Goal: Task Accomplishment & Management: Manage account settings

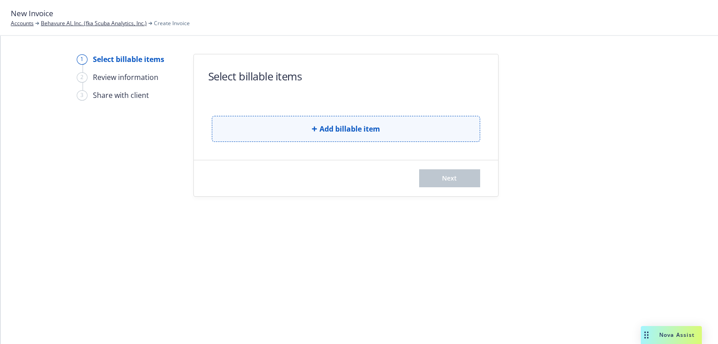
click at [242, 137] on button "Add billable item" at bounding box center [346, 129] width 269 height 26
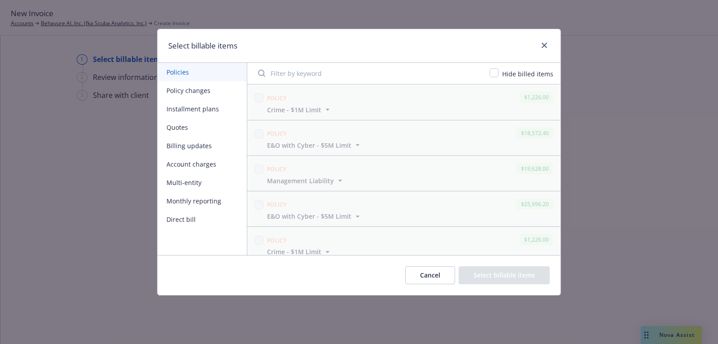
click at [188, 89] on button "Policy changes" at bounding box center [202, 90] width 89 height 18
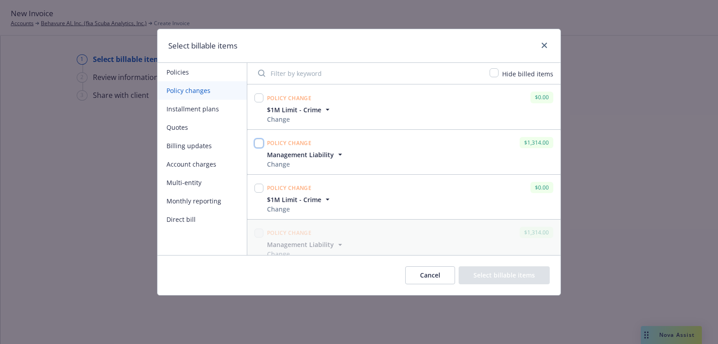
click at [259, 141] on input "checkbox" at bounding box center [259, 143] width 9 height 9
checkbox input "true"
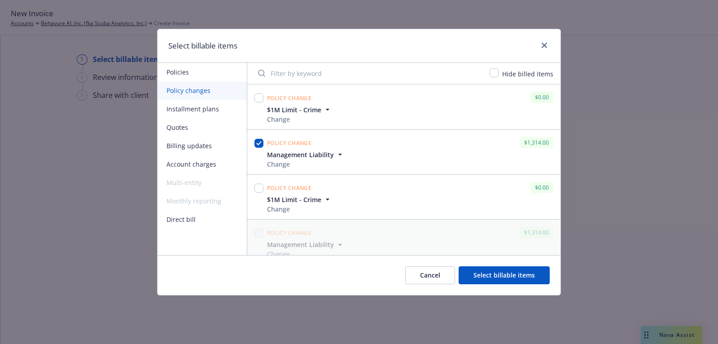
click at [480, 275] on button "Select billable items" at bounding box center [504, 275] width 91 height 18
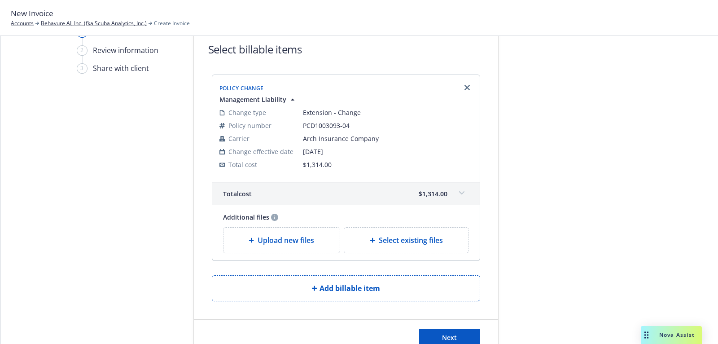
scroll to position [54, 0]
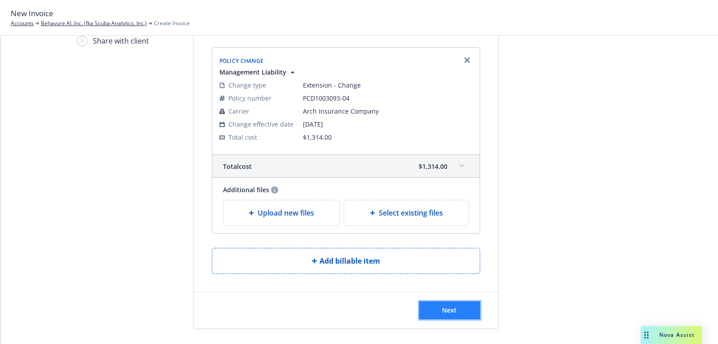
click at [433, 310] on button "Next" at bounding box center [449, 310] width 61 height 18
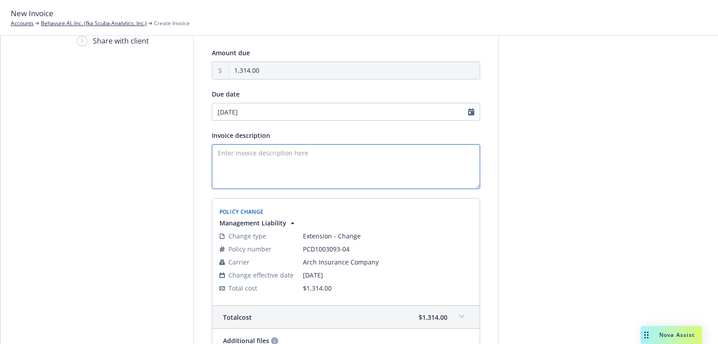
click at [338, 180] on textarea "Invoice description" at bounding box center [346, 166] width 269 height 45
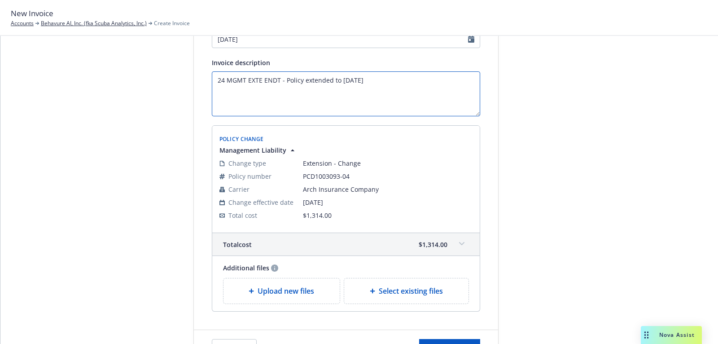
scroll to position [165, 0]
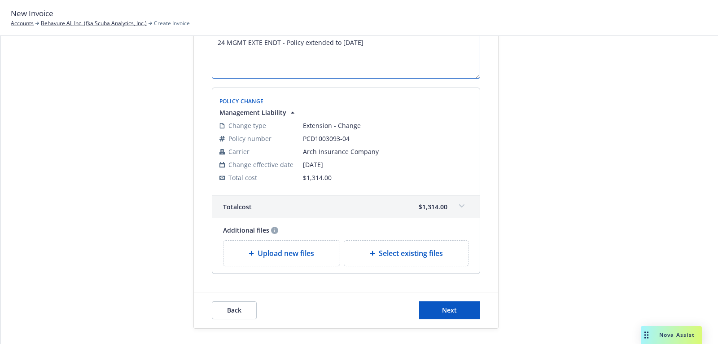
type textarea "24 MGMT EXTE ENDT - Policy extended to 11/4/25"
click at [422, 320] on div "Back Next" at bounding box center [346, 310] width 304 height 36
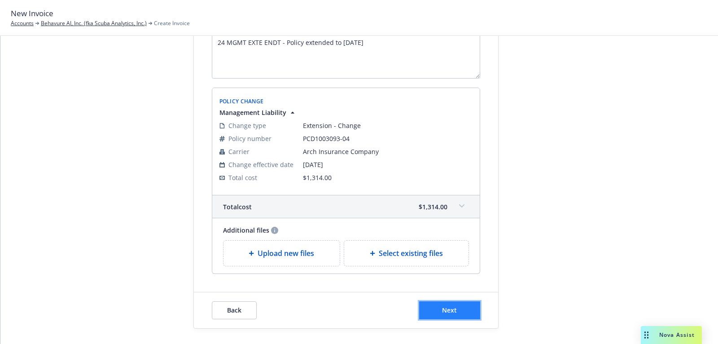
click at [423, 309] on button "Next" at bounding box center [449, 310] width 61 height 18
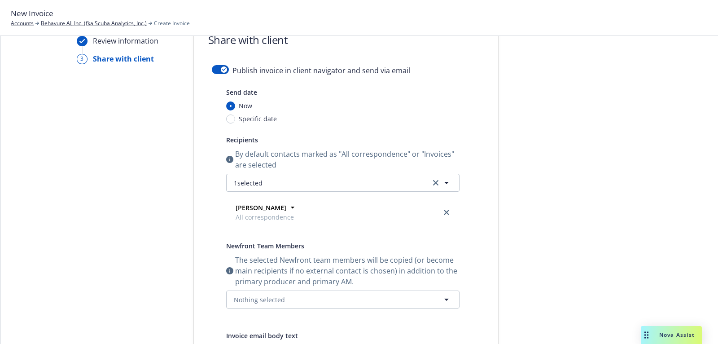
scroll to position [0, 0]
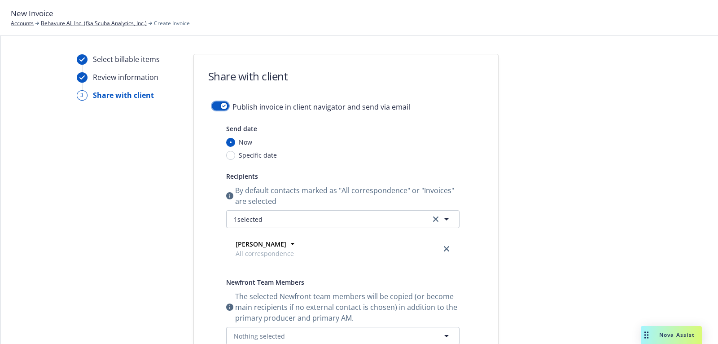
click at [218, 108] on button "button" at bounding box center [220, 105] width 17 height 9
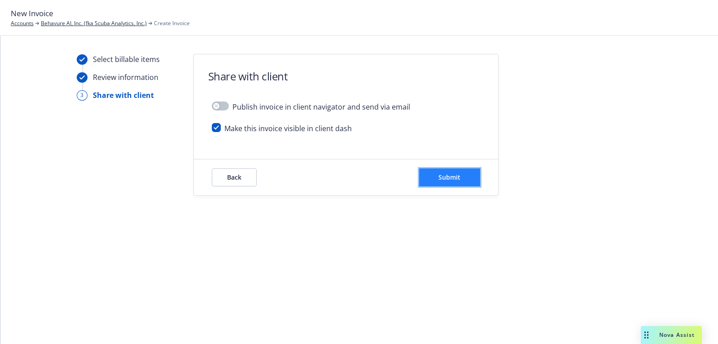
click at [459, 181] on span "Submit" at bounding box center [450, 177] width 22 height 9
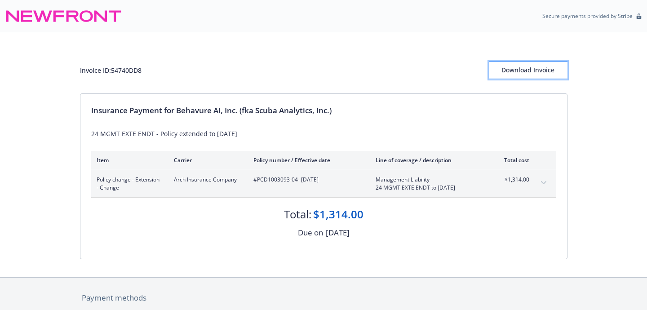
click at [547, 73] on div "Download Invoice" at bounding box center [528, 70] width 79 height 17
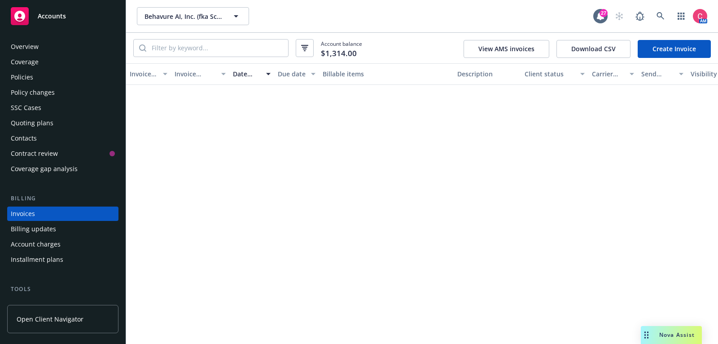
scroll to position [26, 0]
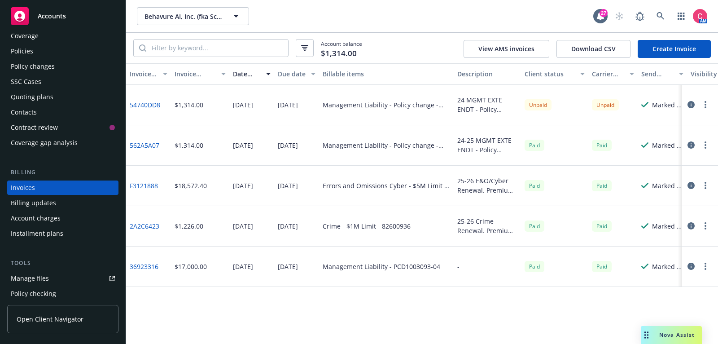
click at [82, 39] on div "Coverage" at bounding box center [63, 36] width 104 height 14
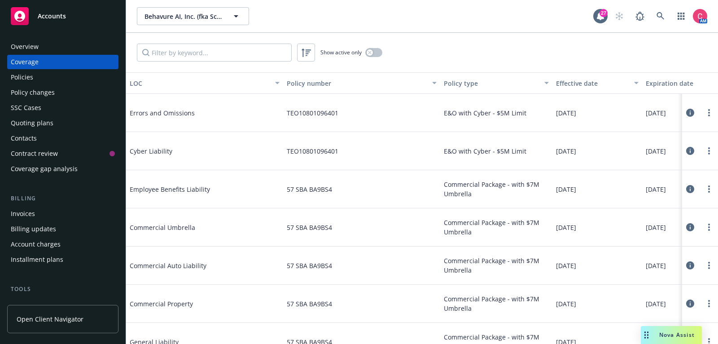
click at [54, 46] on div "Overview" at bounding box center [63, 47] width 104 height 14
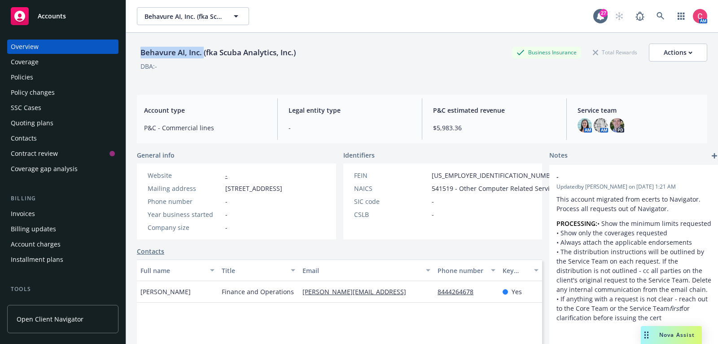
drag, startPoint x: 139, startPoint y: 52, endPoint x: 203, endPoint y: 57, distance: 63.5
click at [203, 57] on div "Behavure AI, Inc. (fka Scuba Analytics, Inc.)" at bounding box center [218, 53] width 163 height 12
copy div "Behavure AI, Inc."
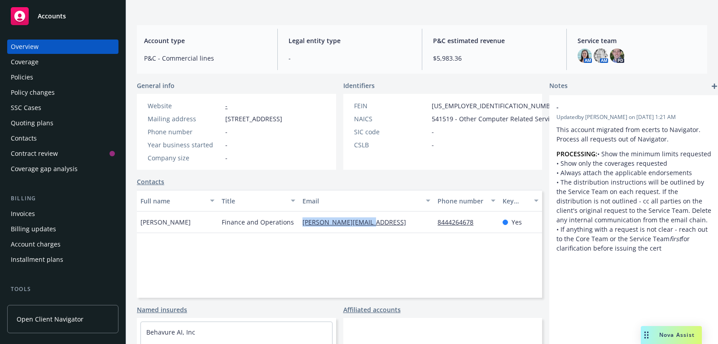
drag, startPoint x: 370, startPoint y: 231, endPoint x: 292, endPoint y: 233, distance: 78.2
click at [292, 233] on div "Danielle Duarte Finance and Operations danielle@behavure.ai 8444264678 Yes" at bounding box center [339, 222] width 405 height 22
copy div "danielle@behavure.ai"
click at [77, 78] on div "Policies" at bounding box center [63, 77] width 104 height 14
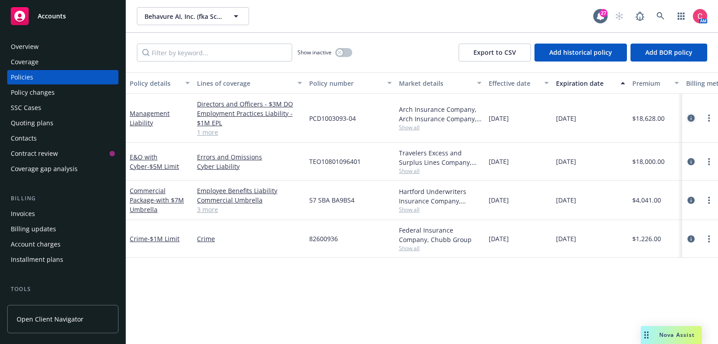
click at [691, 117] on icon "circleInformation" at bounding box center [691, 118] width 7 height 7
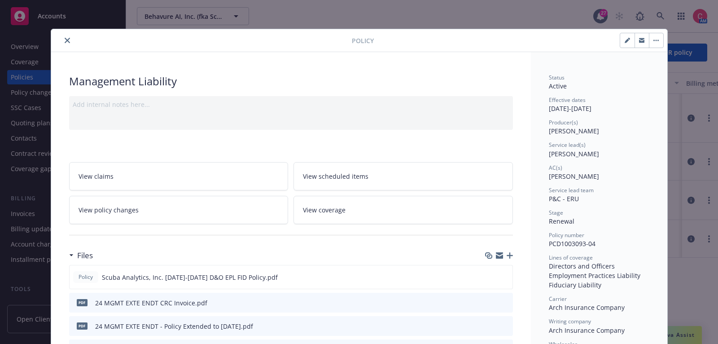
click at [513, 254] on icon "button" at bounding box center [510, 255] width 6 height 6
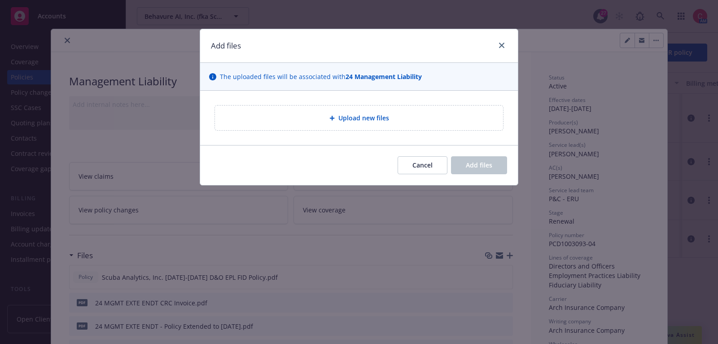
click at [308, 119] on div "Upload new files" at bounding box center [359, 118] width 274 height 10
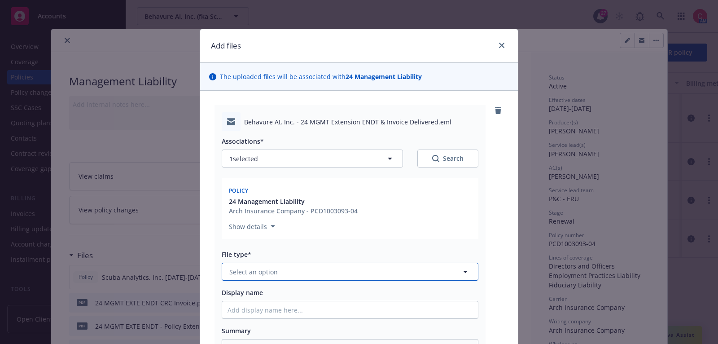
click at [337, 273] on button "Select an option" at bounding box center [350, 272] width 257 height 18
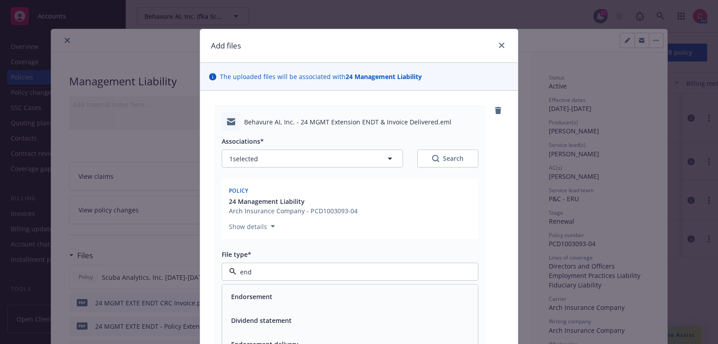
type input "endo"
click at [338, 321] on div "Endorsement delivery" at bounding box center [350, 320] width 245 height 13
click at [338, 298] on div "Display name" at bounding box center [350, 303] width 257 height 31
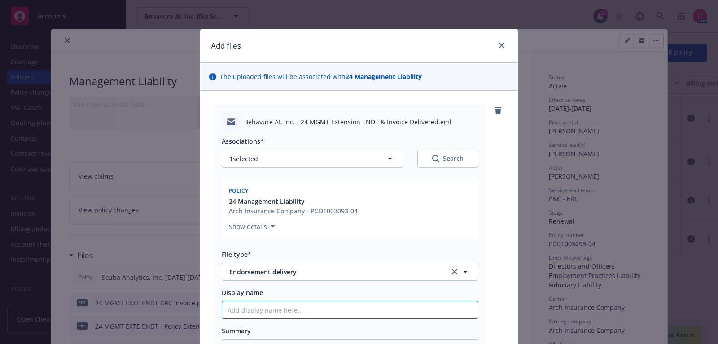
click at [339, 307] on input "Display name" at bounding box center [350, 309] width 256 height 17
type textarea "x"
type input "2"
type textarea "x"
type input "24"
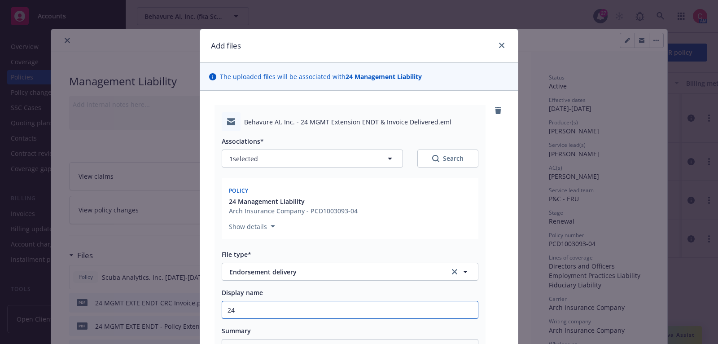
type textarea "x"
type input "24"
type textarea "x"
type input "24 M"
type textarea "x"
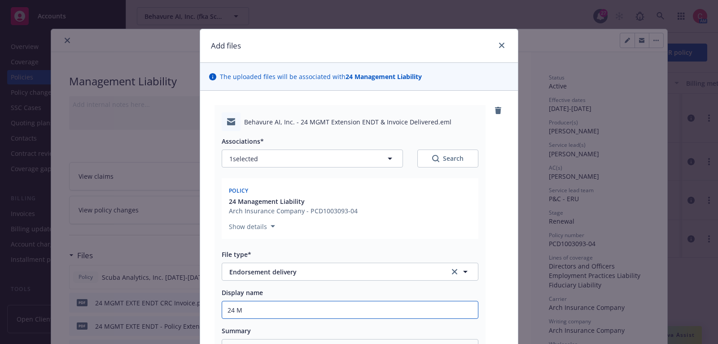
type input "24 MG"
type textarea "x"
type input "24 MGM"
type textarea "x"
type input "24 MGMT"
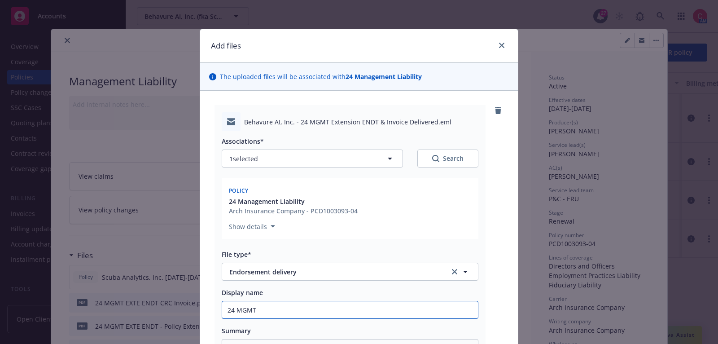
type textarea "x"
type input "24 MGMT"
type textarea "x"
type input "24 MGMT E"
type textarea "x"
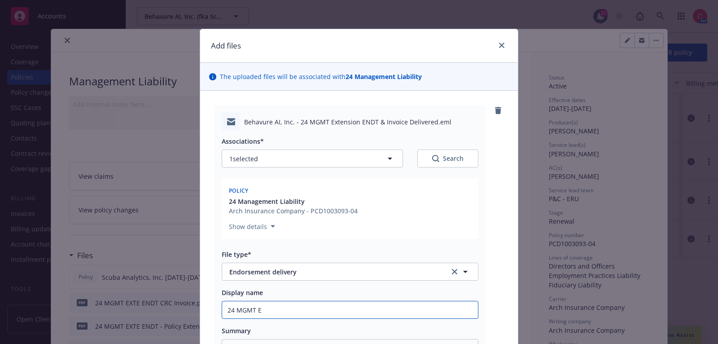
type input "24 MGMT EX"
type textarea "x"
type input "24 MGMT EXT"
type textarea "x"
type input "24 MGMT EXTE"
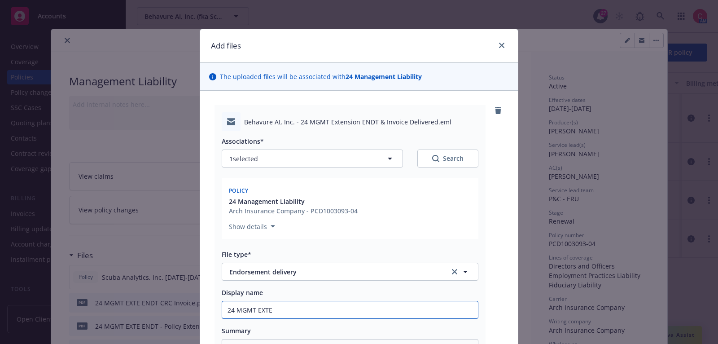
type textarea "x"
type input "24 MGMT EXTE"
type textarea "x"
type input "24 MGMT EXTE E"
type textarea "x"
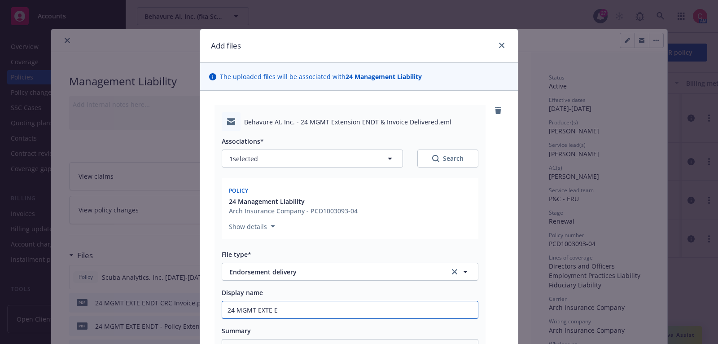
type input "24 MGMT EXTE EN"
type textarea "x"
type input "24 MGMT EXTE END"
type textarea "x"
type input "24 MGMT EXTE ENDT"
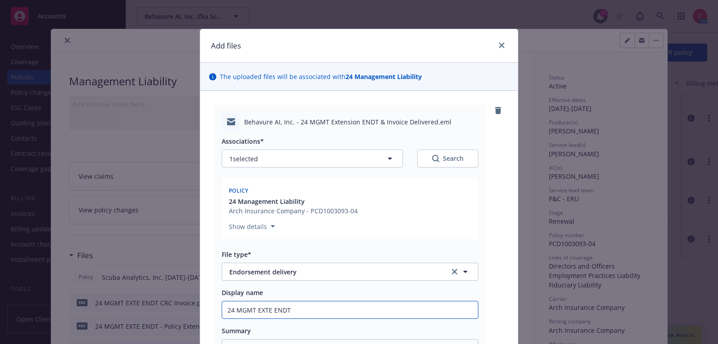
type textarea "x"
type input "24 MGMT EXTE ENDT"
type textarea "x"
type input "24 MGMT EXTE ENDT t"
type textarea "x"
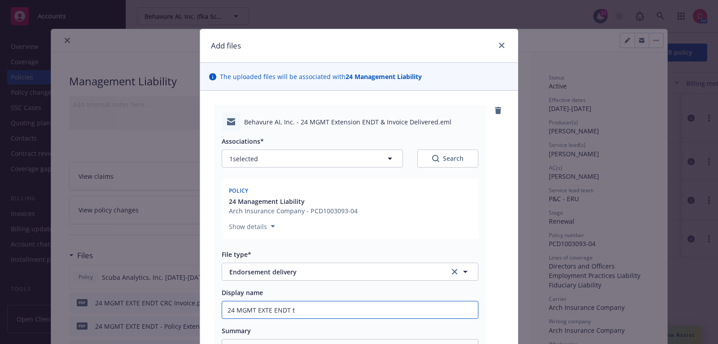
type input "24 MGMT EXTE ENDT to"
type textarea "x"
type input "24 MGMT EXTE ENDT to"
type textarea "x"
type input "24 MGMT EXTE ENDT to 1"
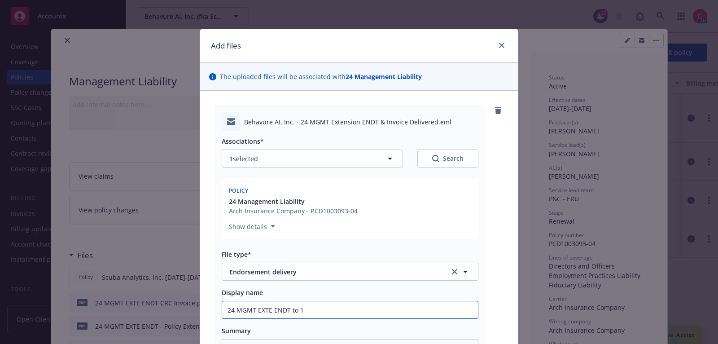
type textarea "x"
type input "24 MGMT EXTE ENDT to 11"
type textarea "x"
type input "24 MGMT EXTE ENDT to 11/"
type textarea "x"
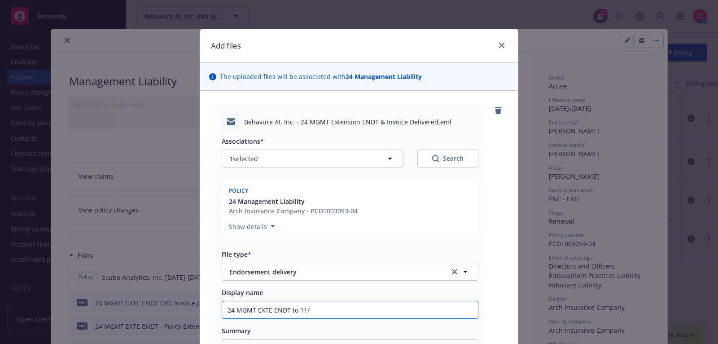
type input "24 MGMT EXTE ENDT to 11/4"
type textarea "x"
type input "24 MGMT EXTE ENDT to 11/4/"
type textarea "x"
type input "24 MGMT EXTE ENDT to 11/4/2"
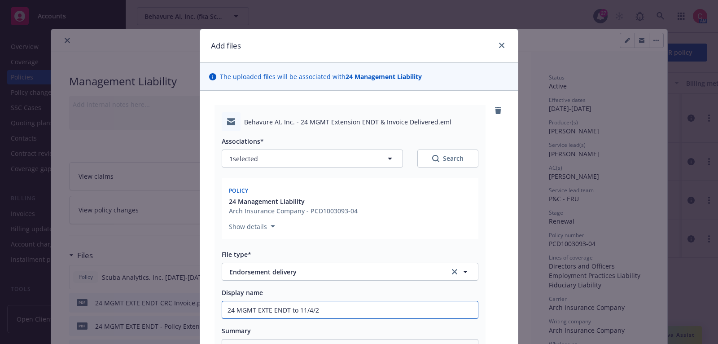
type textarea "x"
type input "24 MGMT EXTE ENDT to 11/4/25"
type textarea "x"
type input "24 MGMT EXTE ENDT to 11/4/25"
type textarea "x"
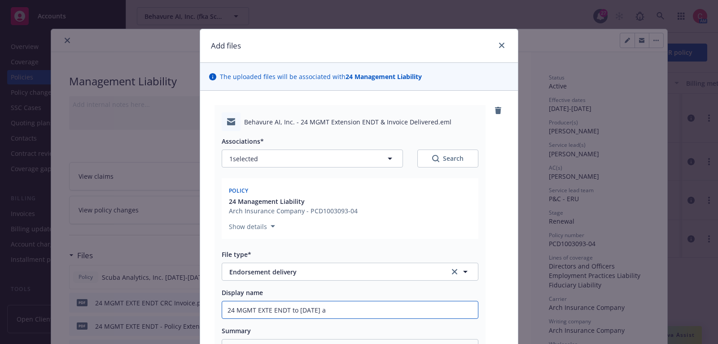
type input "24 MGMT EXTE ENDT to 11/4/25 an"
type textarea "x"
type input "24 MGMT EXTE ENDT to 11/4/25 and"
type textarea "x"
type input "24 MGMT EXTE ENDT to 11/4/25 and"
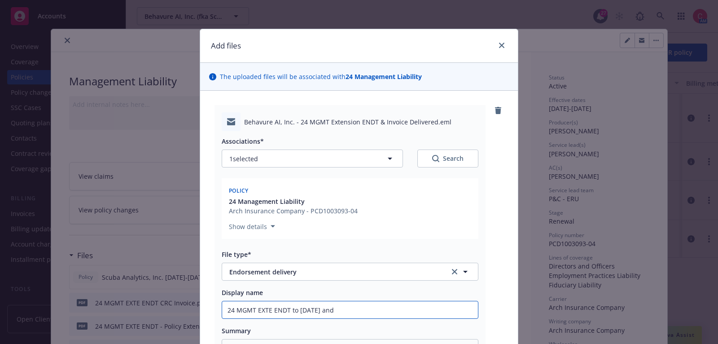
type textarea "x"
type input "24 MGMT EXTE ENDT to 11/4/25 and i"
type textarea "x"
type input "24 MGMT EXTE ENDT to 11/4/25 and in"
type textarea "x"
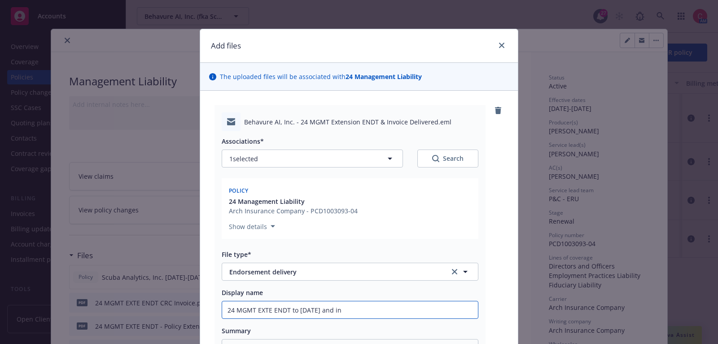
type input "24 MGMT EXTE ENDT to 11/4/25 and inv"
type textarea "x"
type input "24 MGMT EXTE ENDT to 11/4/25 and invo"
type textarea "x"
type input "24 MGMT EXTE ENDT to 11/4/25 and invoic"
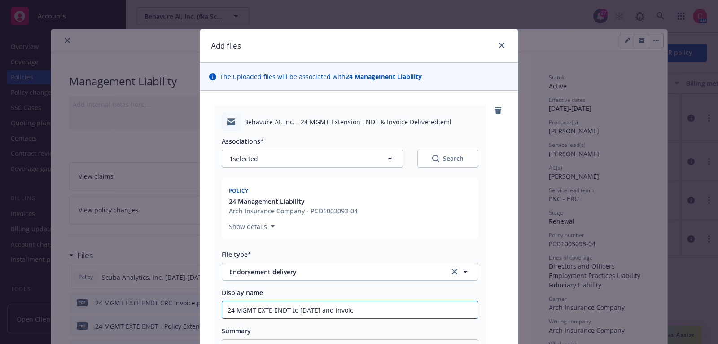
type textarea "x"
type input "24 MGMT EXTE ENDT to 11/4/25 and invoice"
type textarea "x"
type input "24 MGMT EXTE ENDT to 11/4/25 and invoice"
type textarea "x"
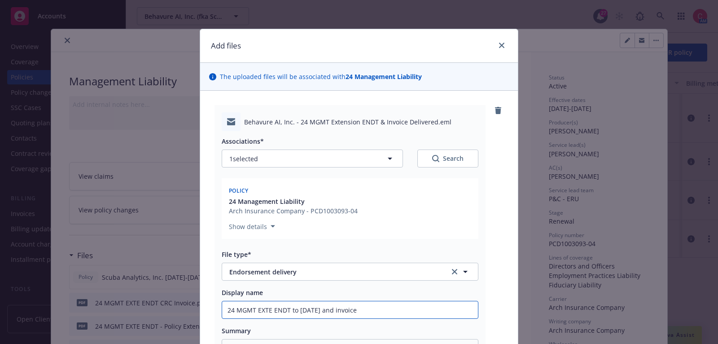
type input "24 MGMT EXTE ENDT to 11/4/25 and invoice d"
type textarea "x"
type input "24 MGMT EXTE ENDT to 11/4/25 and invoice de"
type textarea "x"
type input "24 MGMT EXTE ENDT to 11/4/25 and invoice del"
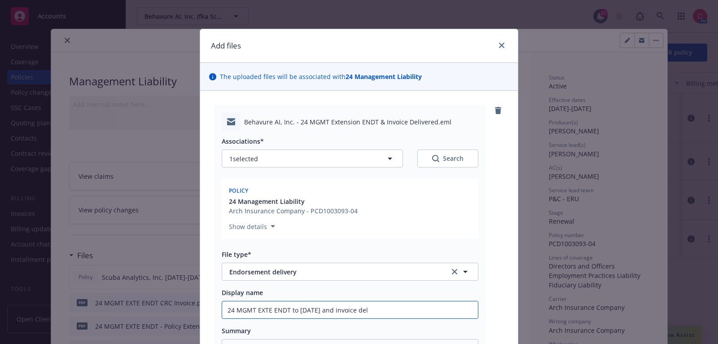
type textarea "x"
type input "24 MGMT EXTE ENDT to 11/4/25 and invoice deli"
type textarea "x"
type input "24 MGMT EXTE ENDT to 11/4/25 and invoice deliv"
type textarea "x"
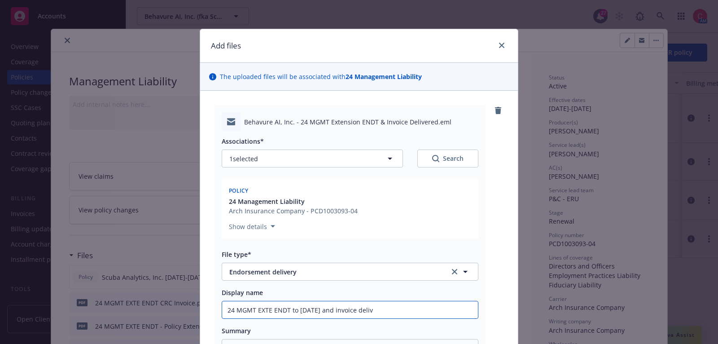
type input "24 MGMT EXTE ENDT to 11/4/25 and invoice delive"
type textarea "x"
type input "24 MGMT EXTE ENDT to 11/4/25 and invoice deliver"
type textarea "x"
type input "24 MGMT EXTE ENDT to 11/4/25 and invoice delivere"
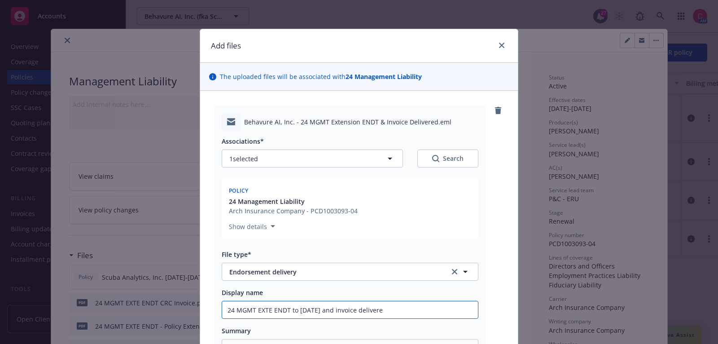
type textarea "x"
type input "24 MGMT EXTE ENDT to 11/4/25 and invoice delivered"
type textarea "x"
type input "24 MGMT EXTE ENDT to 11/4/25 and invoice delivered"
type textarea "x"
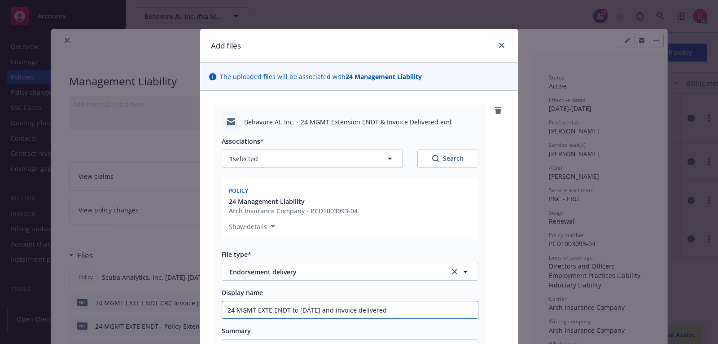
type input "24 MGMT EXTE ENDT to 11/4/25 and invoice delivered t"
type textarea "x"
type input "24 MGMT EXTE ENDT to 11/4/25 and invoice delivered to"
type textarea "x"
type input "24 MGMT EXTE ENDT to 11/4/25 and invoice delivered to"
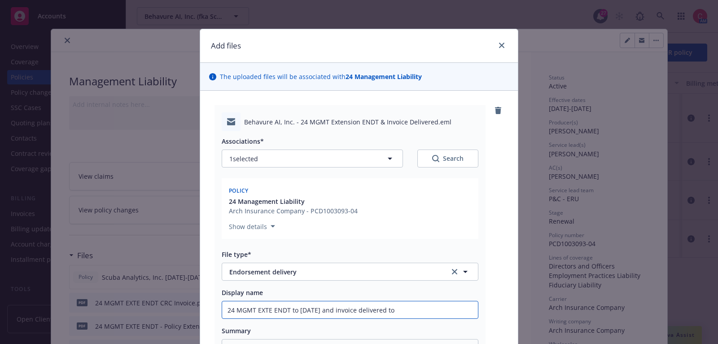
type textarea "x"
type input "24 MGMT EXTE ENDT to 11/4/25 and invoice delivered to i"
type textarea "x"
type input "24 MGMT EXTE ENDT to 11/4/25 and invoice delivered to in"
type textarea "x"
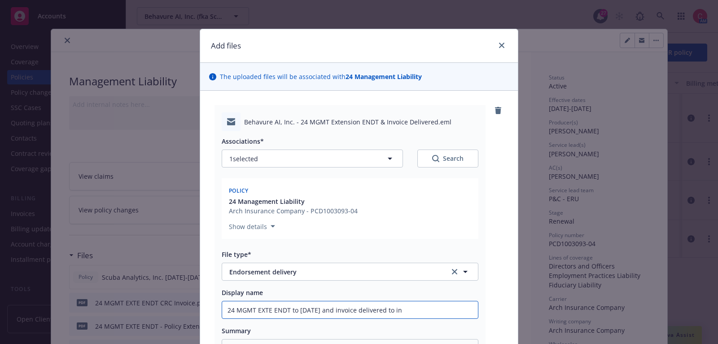
type input "24 MGMT EXTE ENDT to 11/4/25 and invoice delivered to ins"
type textarea "x"
type input "24 MGMT EXTE ENDT to 11/4/25 and invoice delivered to insur"
type textarea "x"
type input "24 MGMT EXTE ENDT to 11/4/25 and invoice delivered to insure"
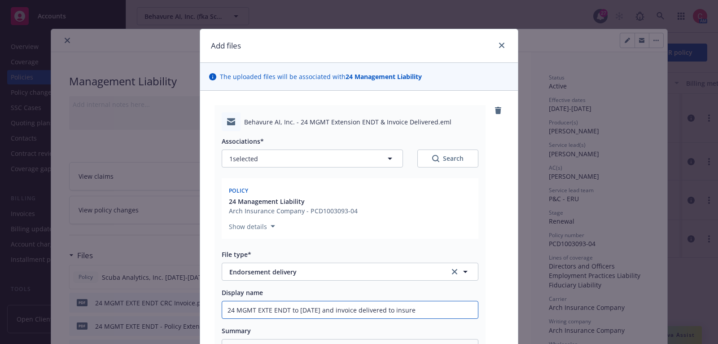
type textarea "x"
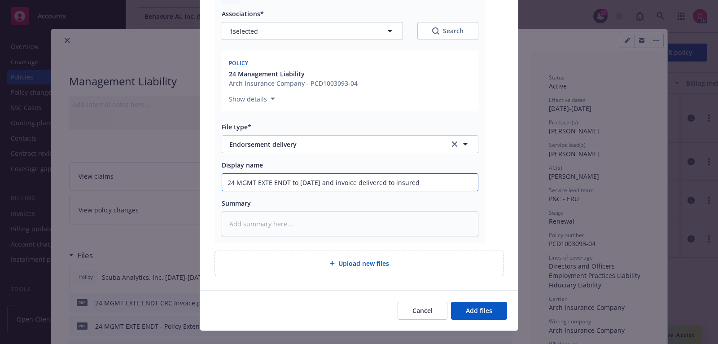
scroll to position [141, 0]
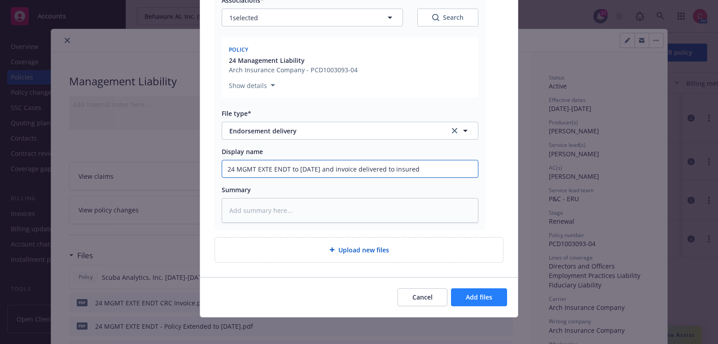
type input "24 MGMT EXTE ENDT to 11/4/25 and invoice delivered to insured"
click at [482, 295] on span "Add files" at bounding box center [479, 297] width 26 height 9
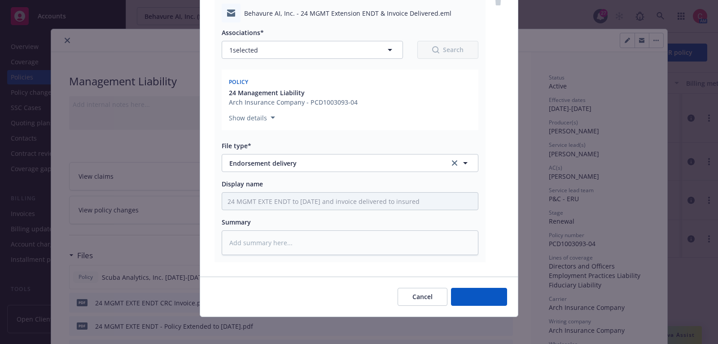
type textarea "x"
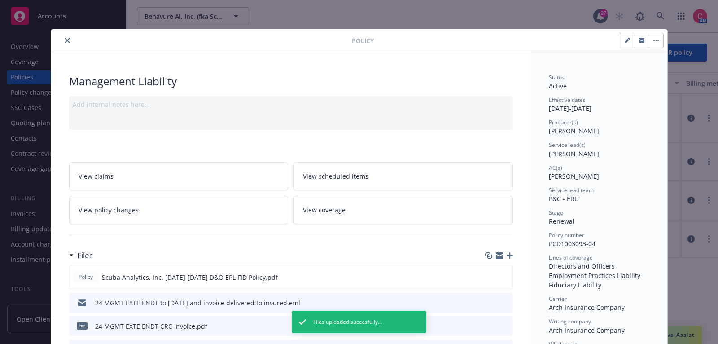
click at [67, 41] on icon "close" at bounding box center [67, 40] width 5 height 5
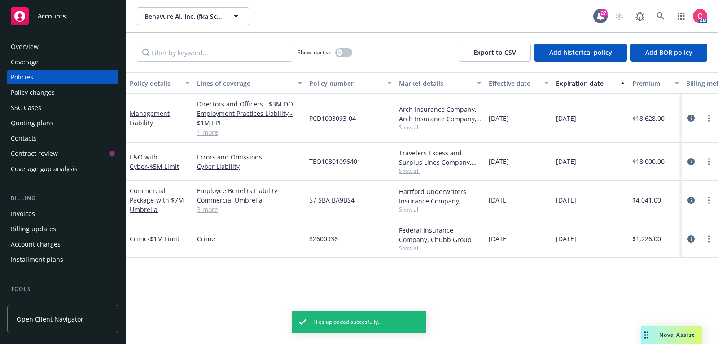
click at [34, 207] on div "Invoices" at bounding box center [23, 214] width 24 height 14
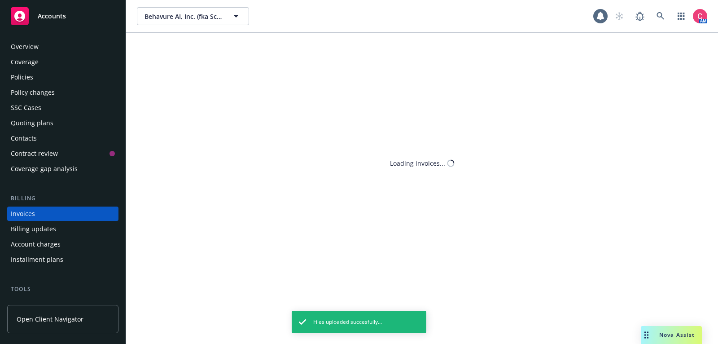
scroll to position [27, 0]
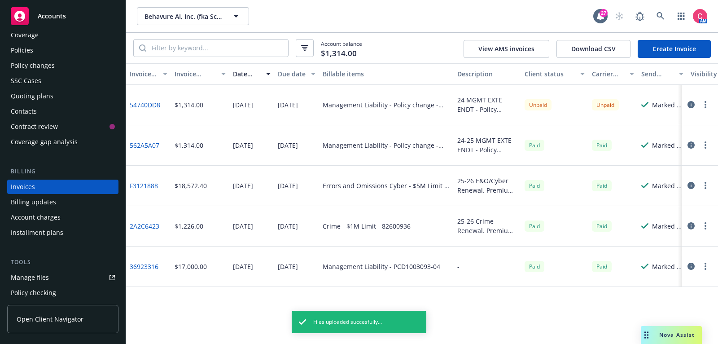
click at [693, 102] on icon "button" at bounding box center [691, 104] width 7 height 7
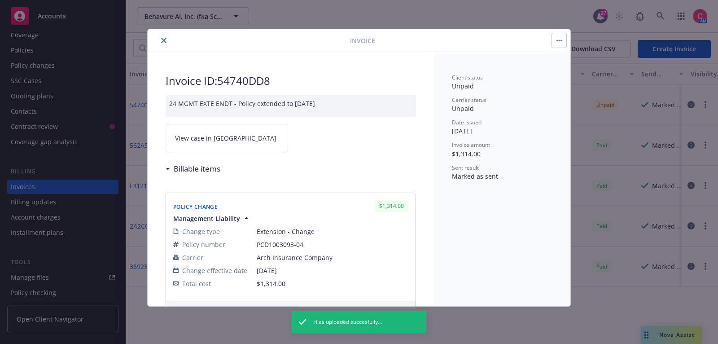
click at [195, 135] on span "View case in SSC" at bounding box center [225, 137] width 101 height 9
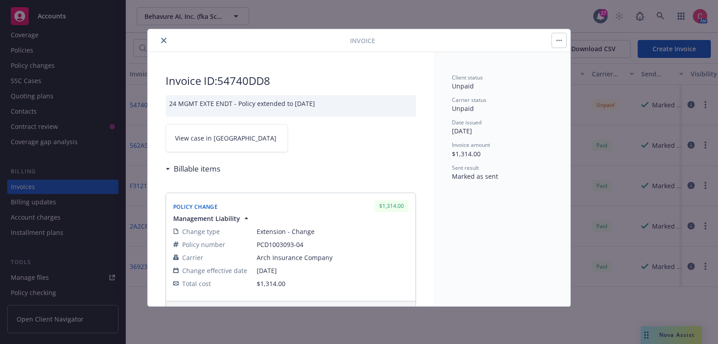
click at [166, 38] on icon "close" at bounding box center [163, 40] width 5 height 5
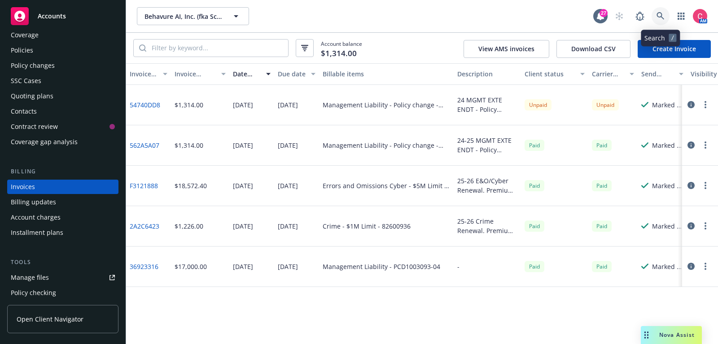
click at [664, 14] on icon at bounding box center [661, 16] width 8 height 8
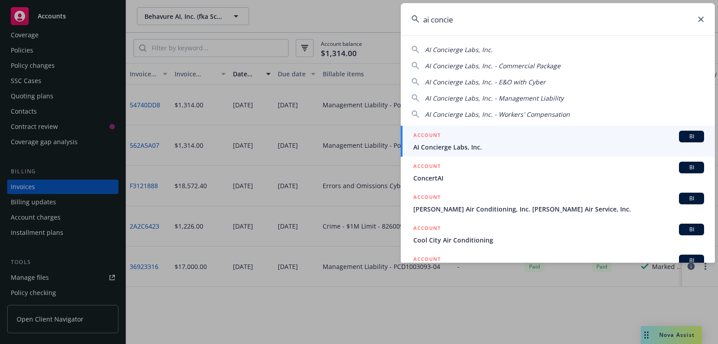
type input "ai concie"
click at [591, 136] on div "ACCOUNT BI" at bounding box center [559, 137] width 291 height 12
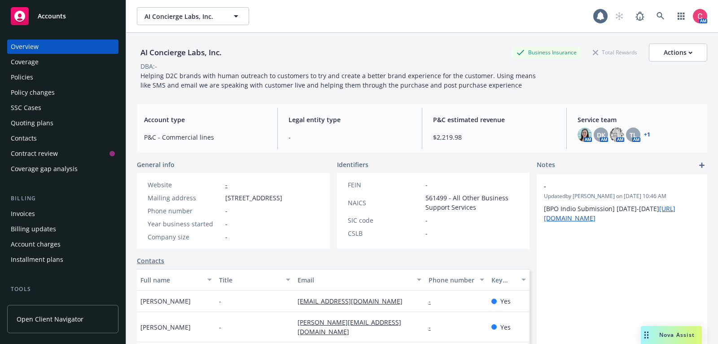
click at [58, 217] on div "Invoices" at bounding box center [63, 214] width 104 height 14
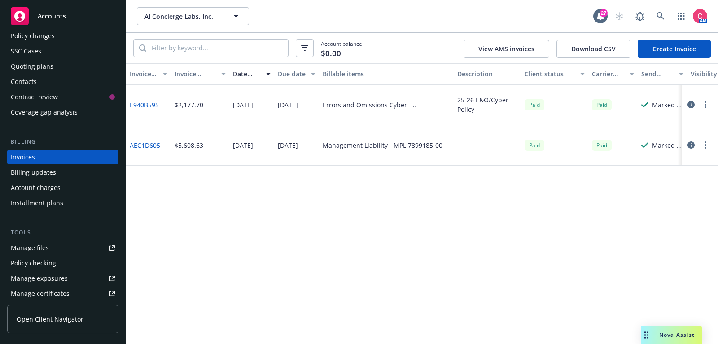
scroll to position [66, 0]
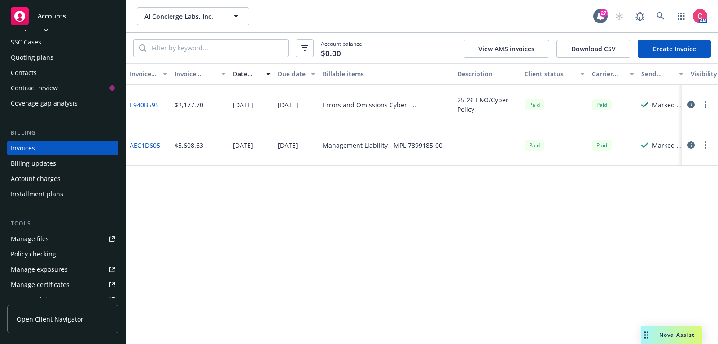
click at [57, 230] on div "Tools Manage files Policy checking Manage exposures Manage certificates Manage …" at bounding box center [62, 286] width 111 height 134
click at [57, 237] on link "Manage files" at bounding box center [62, 239] width 111 height 14
click at [665, 13] on icon at bounding box center [661, 16] width 8 height 8
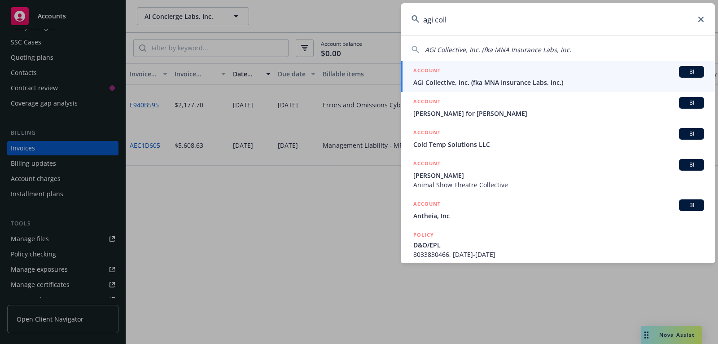
type input "agi coll"
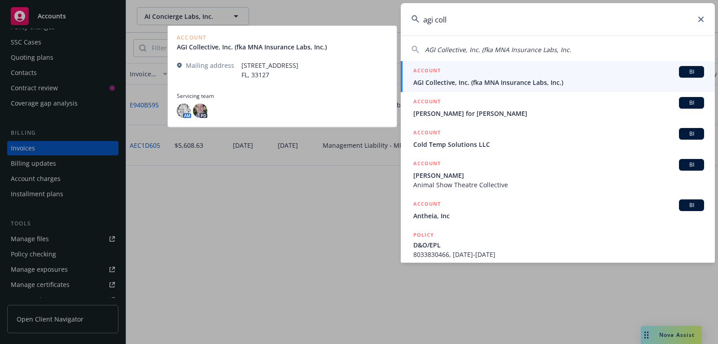
click at [552, 85] on span "AGI Collective, Inc. (fka MNA Insurance Labs, Inc.)" at bounding box center [559, 82] width 291 height 9
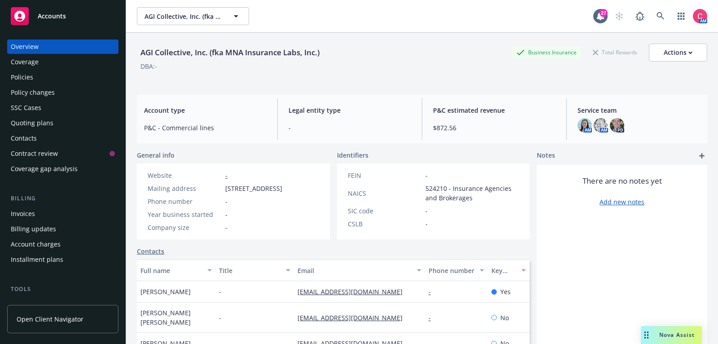
click at [97, 216] on div "Invoices" at bounding box center [63, 214] width 104 height 14
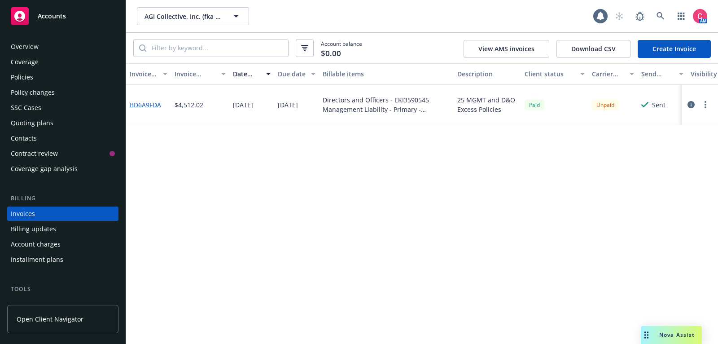
scroll to position [27, 0]
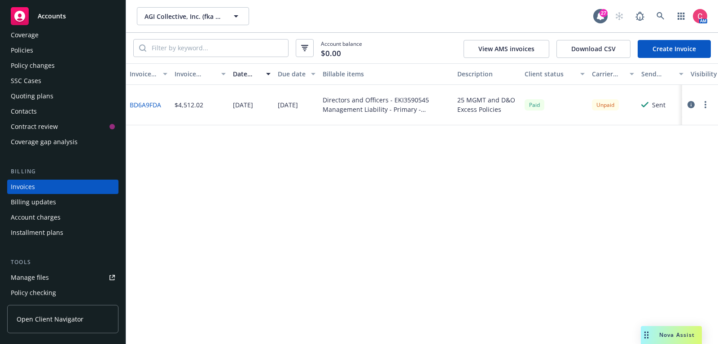
click at [60, 275] on link "Manage files" at bounding box center [62, 277] width 111 height 14
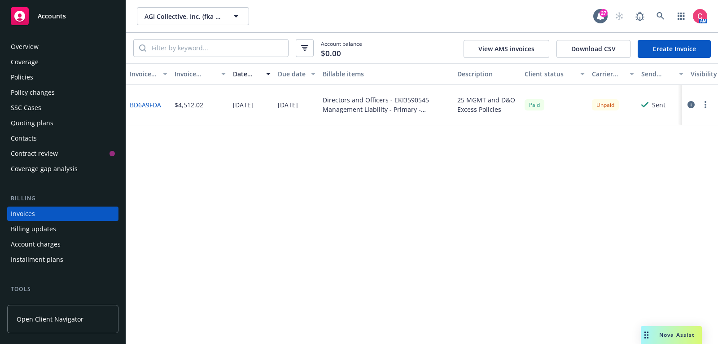
click at [66, 48] on div "Overview" at bounding box center [63, 47] width 104 height 14
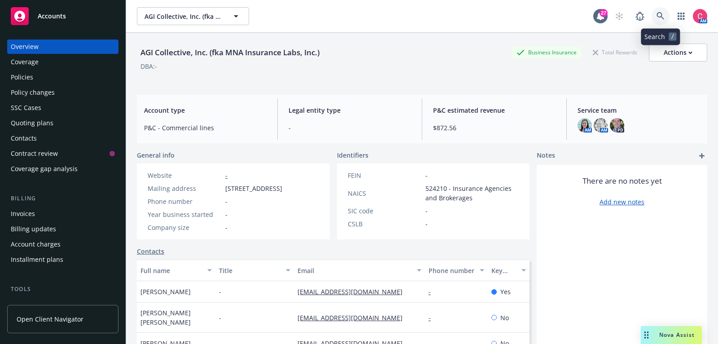
click at [655, 19] on link at bounding box center [661, 16] width 18 height 18
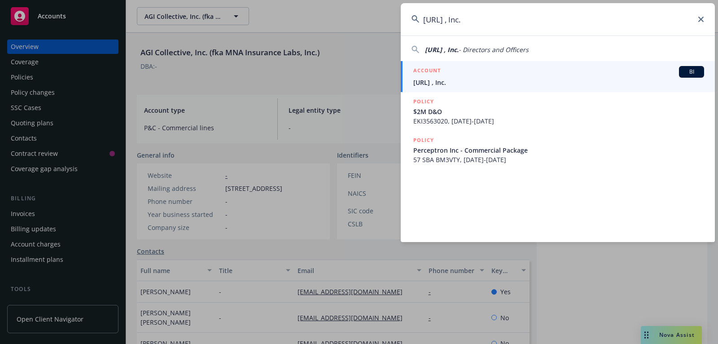
type input "Perceptron.AI , Inc."
click at [511, 79] on span "Perceptron.AI , Inc." at bounding box center [559, 82] width 291 height 9
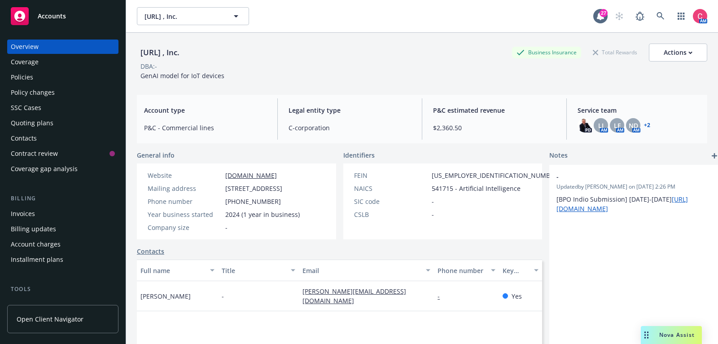
click at [55, 79] on div "Policies" at bounding box center [63, 77] width 104 height 14
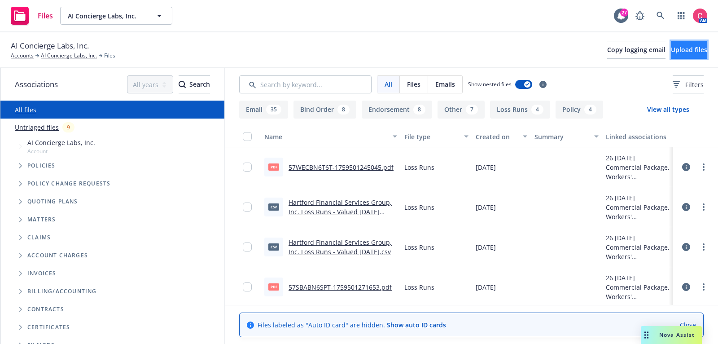
click at [685, 47] on span "Upload files" at bounding box center [689, 49] width 36 height 9
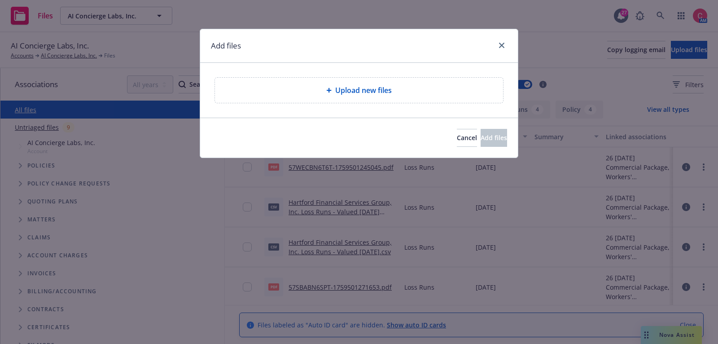
click at [329, 94] on div "Upload new files" at bounding box center [359, 90] width 274 height 11
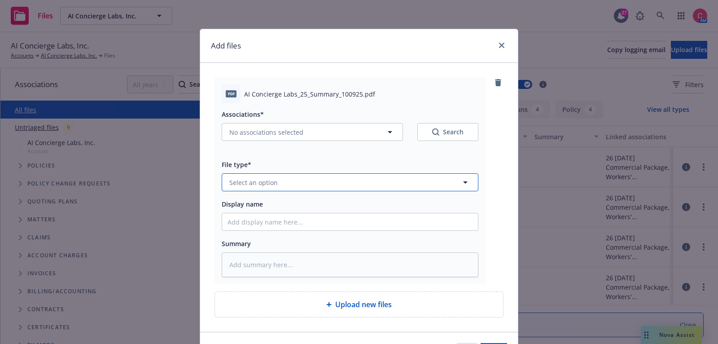
click at [365, 182] on button "Select an option" at bounding box center [350, 182] width 257 height 18
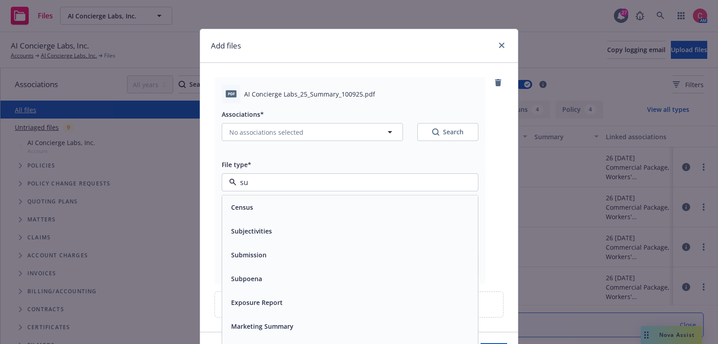
type input "sum"
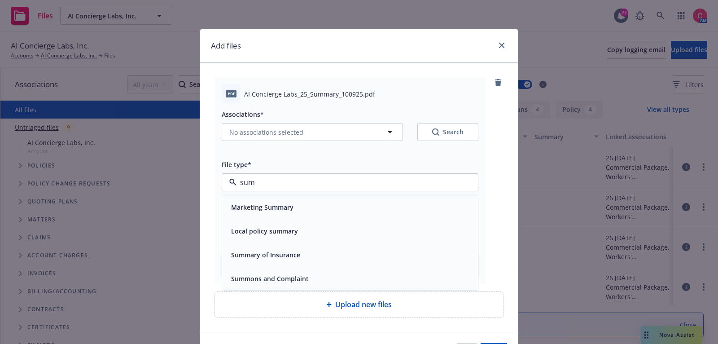
click at [352, 248] on div "Summary of Insurance" at bounding box center [350, 254] width 245 height 13
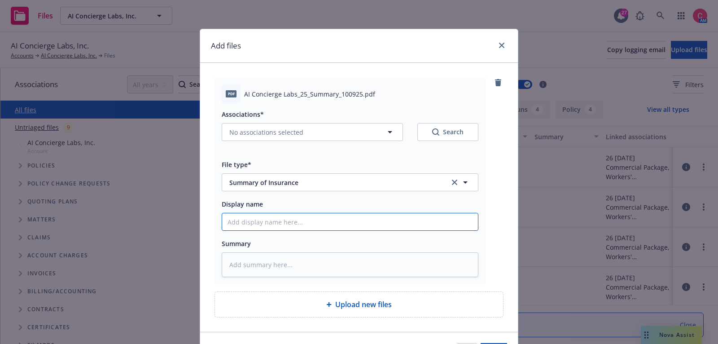
click at [351, 221] on input "Display name" at bounding box center [350, 221] width 256 height 17
type textarea "x"
type input "2"
type textarea "x"
type input "202"
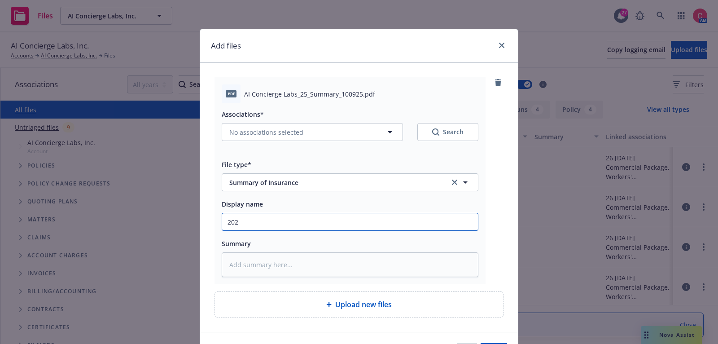
type textarea "x"
type input "2025"
type textarea "x"
type input "2025"
type textarea "x"
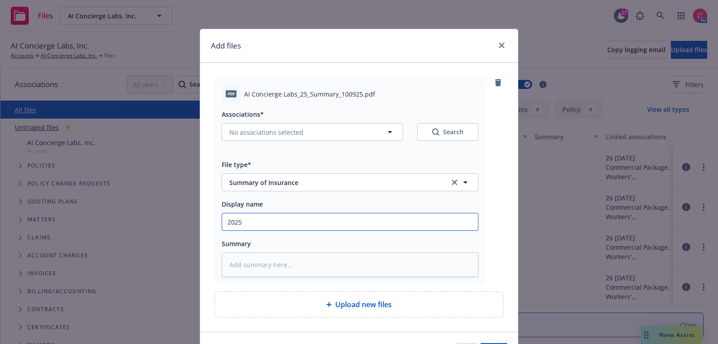
type input "2025 S"
type textarea "x"
type input "2025 SO"
type textarea "x"
type input "2025 SOI"
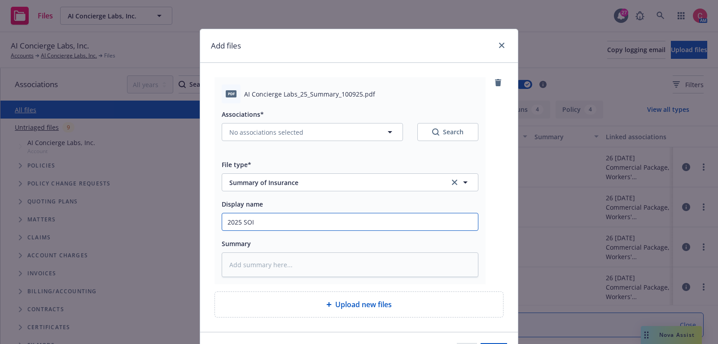
type textarea "x"
type input "2025 SOI"
type textarea "x"
type input "2025 SOI A"
type textarea "x"
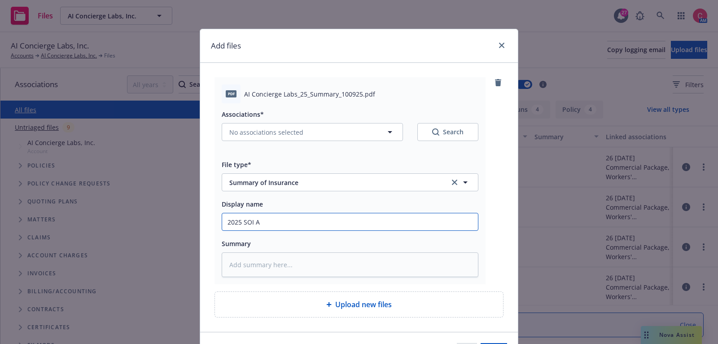
type input "2025 SOI"
type textarea "x"
type input "2025 SOI"
type textarea "x"
type input "2025 SO"
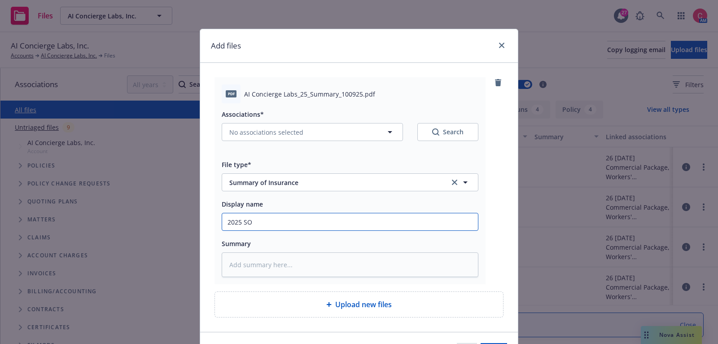
type textarea "x"
type input "2025 S"
type textarea "x"
type input "2025 Su"
type textarea "x"
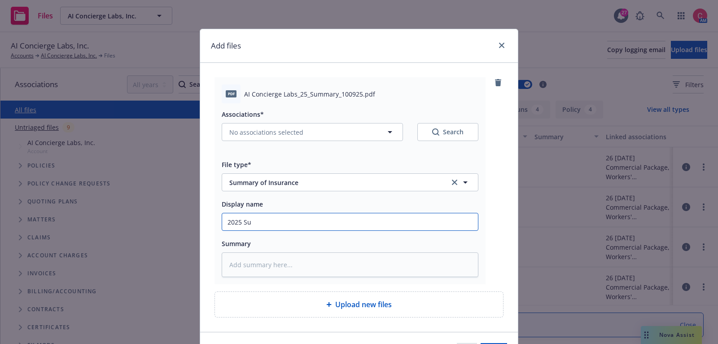
type input "2025 Sum"
type textarea "x"
type input "2025 Summ"
type textarea "x"
type input "2025 [PERSON_NAME]"
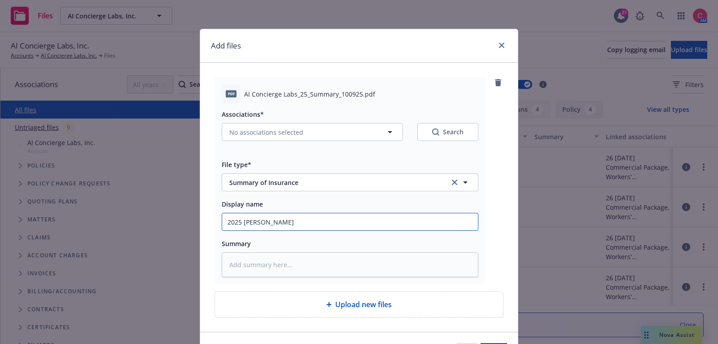
type textarea "x"
type input "2025 Summary"
type textarea "x"
type input "2025 Summary"
type textarea "x"
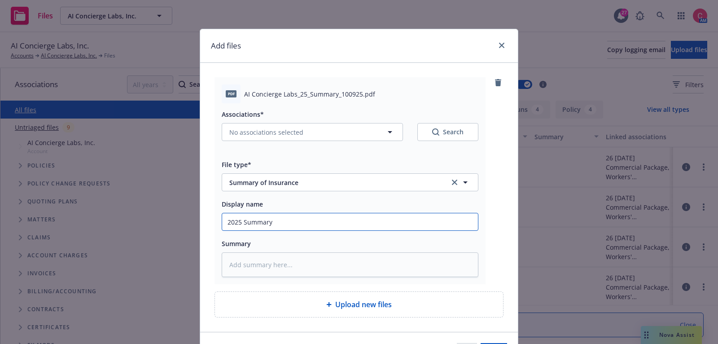
type input "2025 Summary a"
type textarea "x"
type input "2025 Summary as"
type textarea "x"
type input "2025 Summary as"
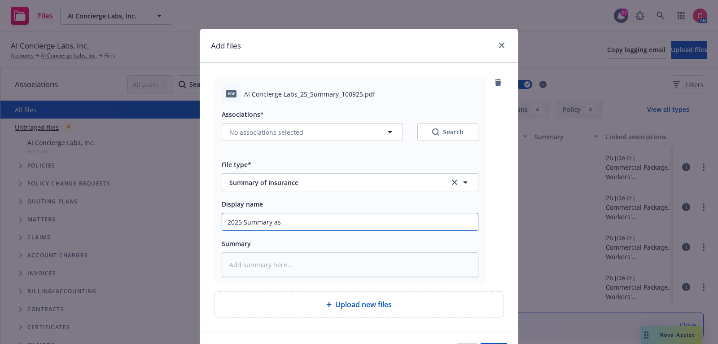
type textarea "x"
type input "2025 Summary a"
type textarea "x"
type input "2025 Summary"
type textarea "x"
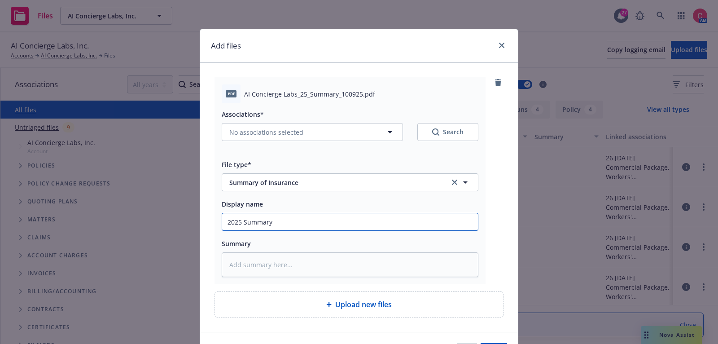
type input "2025 Summary o"
type textarea "x"
type input "2025 Summary of"
type textarea "x"
type input "2025 Summary of"
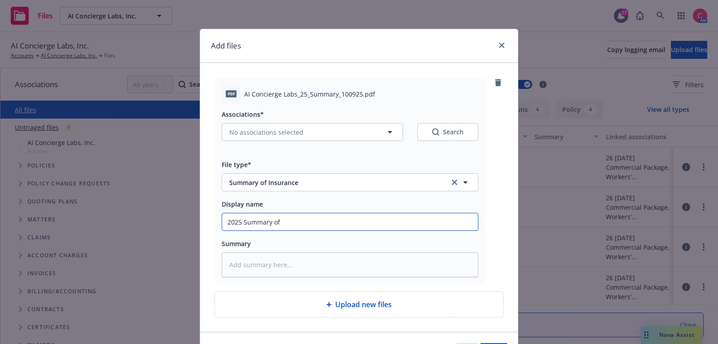
type textarea "x"
type input "2025 Summary of I"
type textarea "x"
type input "2025 Summary of In"
type textarea "x"
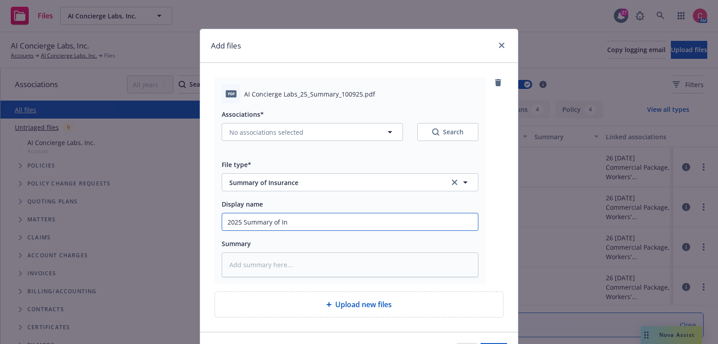
type input "2025 Summary of Ins"
type textarea "x"
type input "2025 Summary of Insu"
type textarea "x"
type input "2025 Summary of Insur"
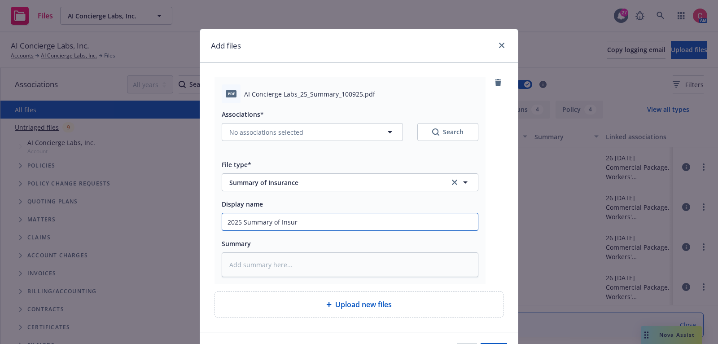
type textarea "x"
type input "2025 Summary of Insura"
type textarea "x"
type input "2025 Summary of Insuran"
type textarea "x"
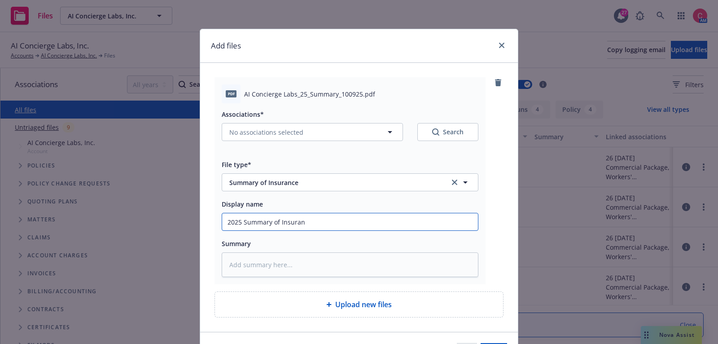
type input "2025 Summary of Insuranc"
type textarea "x"
type input "2025 Summary of Insurance"
type textarea "x"
type input "2025 Summary of Insurance"
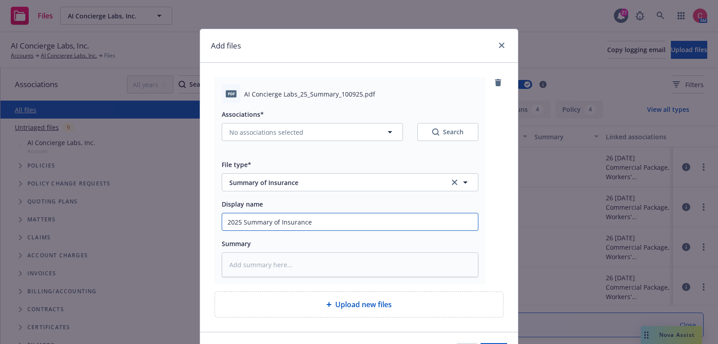
type textarea "x"
type input "2025 Summary of Insurance a"
type textarea "x"
type input "2025 Summary of Insurance as"
type textarea "x"
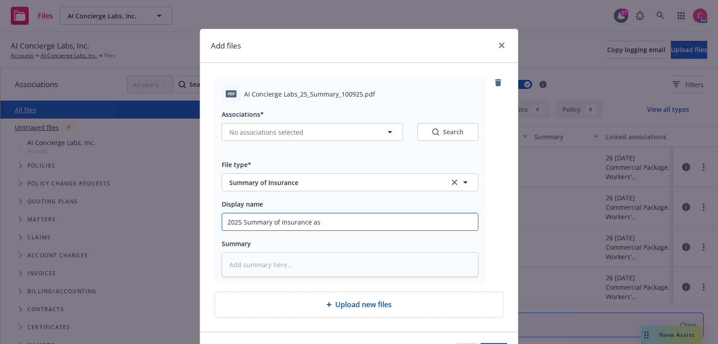
type input "2025 Summary of Insurance as"
type textarea "x"
type input "2025 Summary of Insurance as o"
type textarea "x"
type input "2025 Summary of Insurance as of"
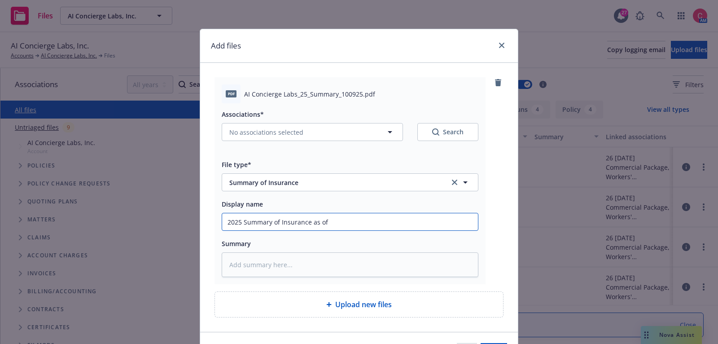
type textarea "x"
type input "2025 Summary of Insurance as of"
type textarea "x"
type input "2025 Summary of Insurance as of"
type textarea "x"
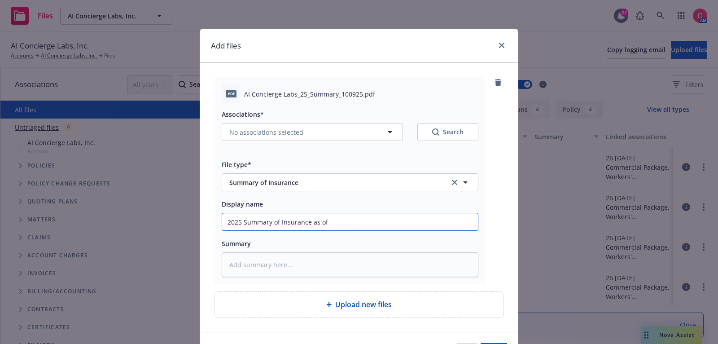
type input "2025 Summary of Insurance as o"
type textarea "x"
type input "2025 Summary of Insurance as"
type textarea "x"
type input "2025 Summary of Insurance as"
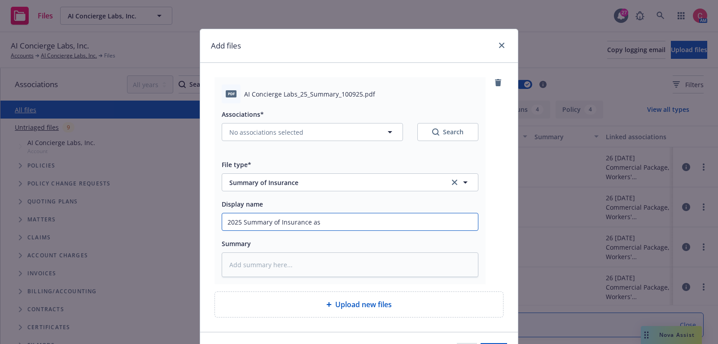
type textarea "x"
type input "2025 Summary of Insurance a"
type textarea "x"
type input "2025 Summary of Insurance"
type textarea "x"
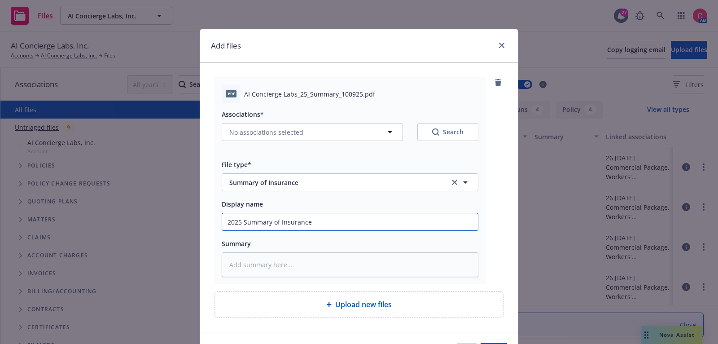
type input "2025 Summary of Insurance"
type textarea "x"
type input "2025 Summary of Insurance"
type textarea "x"
type input "2025 Summary of Insurance -"
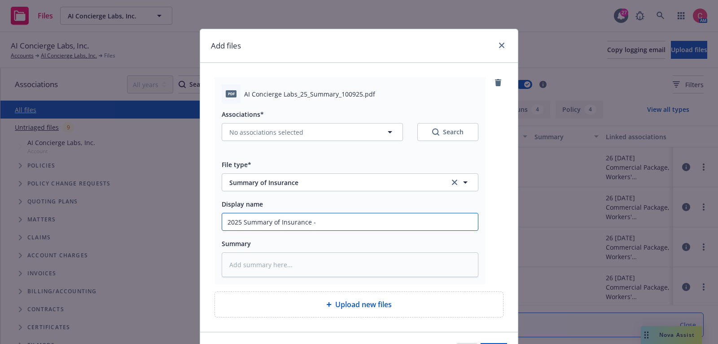
type textarea "x"
type input "2025 Summary of Insurance -"
type textarea "x"
type input "2025 Summary of Insurance - C"
type textarea "x"
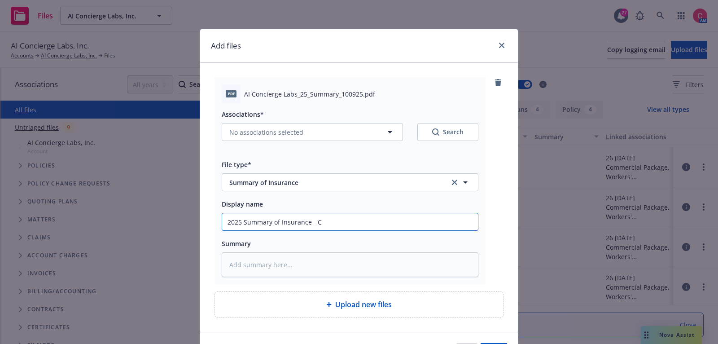
type input "2025 Summary of Insurance - Co"
type textarea "x"
type input "2025 Summary of Insurance - Cop"
type textarea "x"
type input "2025 Summary of Insurance - Co"
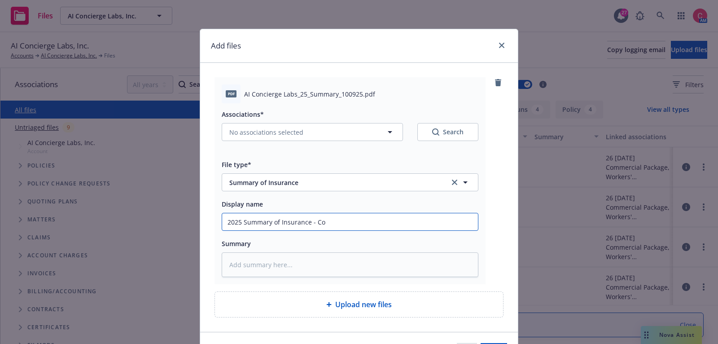
type textarea "x"
type input "2025 Summary of Insurance - Com"
type textarea "x"
type input "2025 Summary of Insurance - Comp"
type textarea "x"
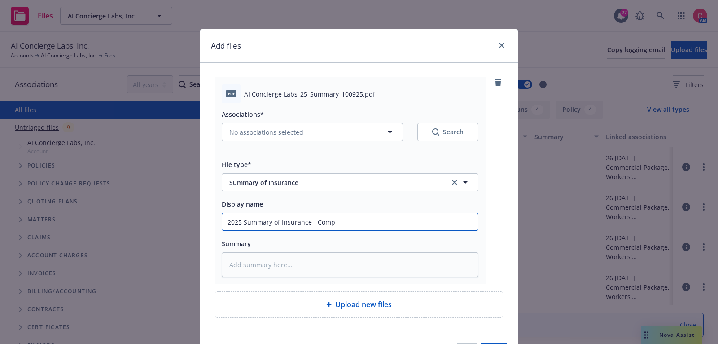
type input "2025 Summary of Insurance - Compl"
type textarea "x"
type input "2025 Summary of Insurance - Comple"
type textarea "x"
type input "2025 Summary of Insurance - Complet"
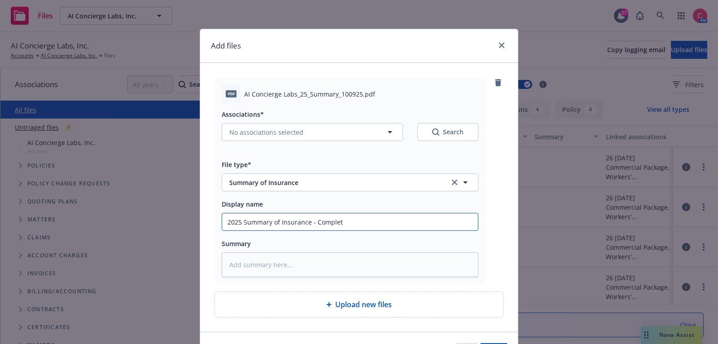
type textarea "x"
type input "2025 Summary of Insurance - Complete"
type textarea "x"
type input "2025 Summary of Insurance - Completed"
type textarea "x"
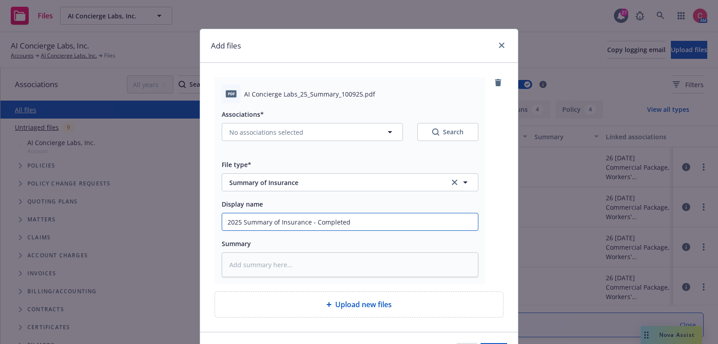
type input "2025 Summary of Insurance - Completed"
type textarea "x"
type input "2025 Summary of Insurance - Completed 1"
type textarea "x"
type input "2025 Summary of Insurance - Completed 10"
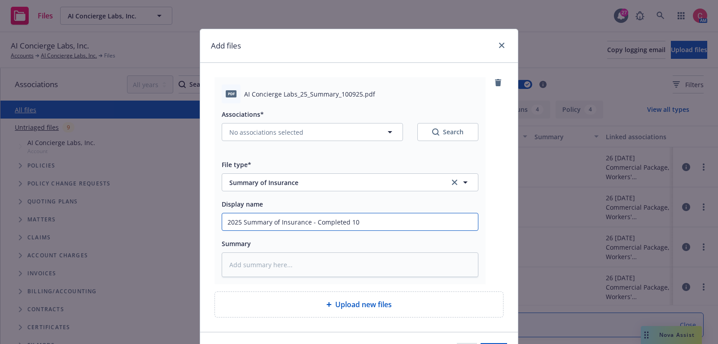
type textarea "x"
type input "2025 Summary of Insurance - Completed 10-"
type textarea "x"
type input "2025 Summary of Insurance - Completed 10-10"
type textarea "x"
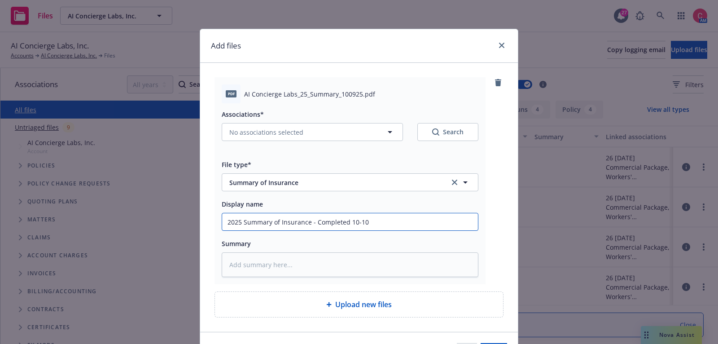
type input "2025 Summary of Insurance - Completed 10-10-"
type textarea "x"
type input "2025 Summary of Insurance - Completed 10-10-2"
type textarea "x"
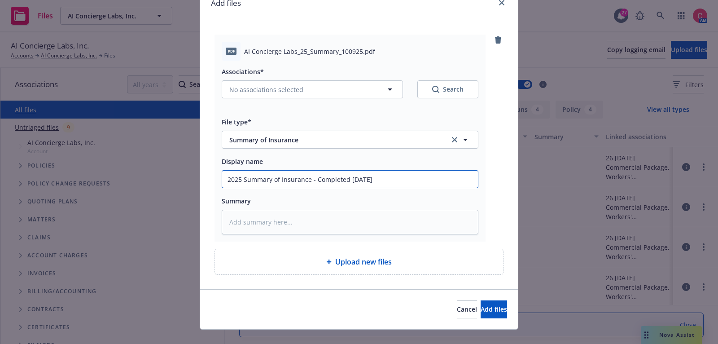
scroll to position [55, 0]
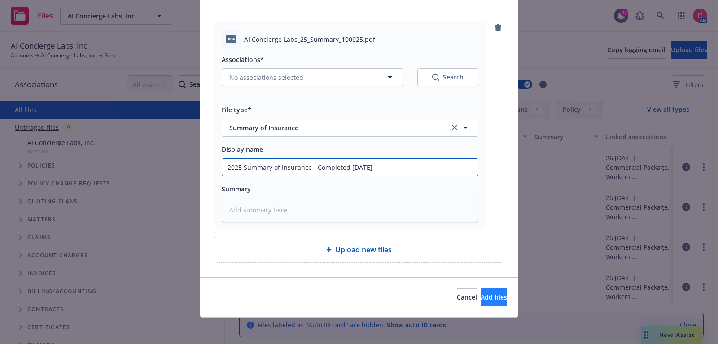
type input "2025 Summary of Insurance - Completed [DATE]"
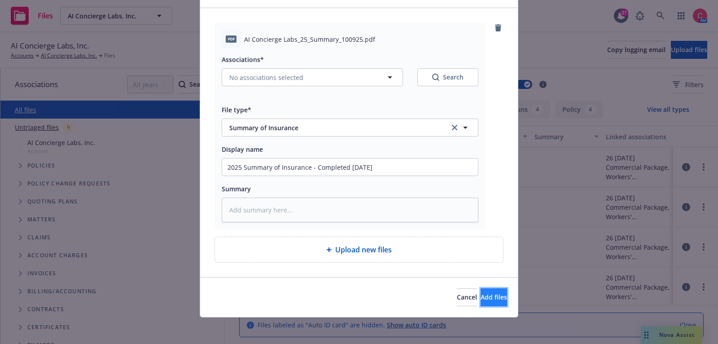
click at [481, 300] on button "Add files" at bounding box center [494, 297] width 26 height 18
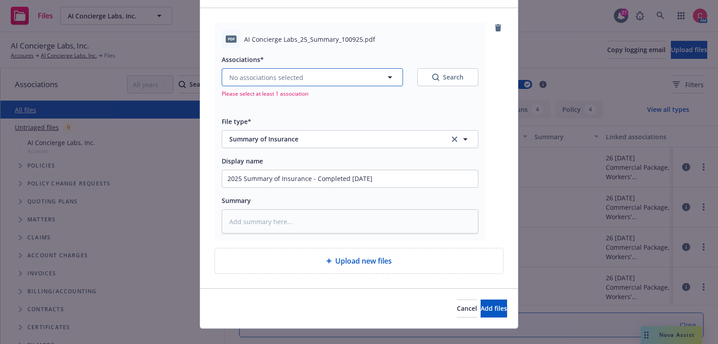
click at [327, 72] on button "No associations selected" at bounding box center [312, 77] width 181 height 18
type textarea "x"
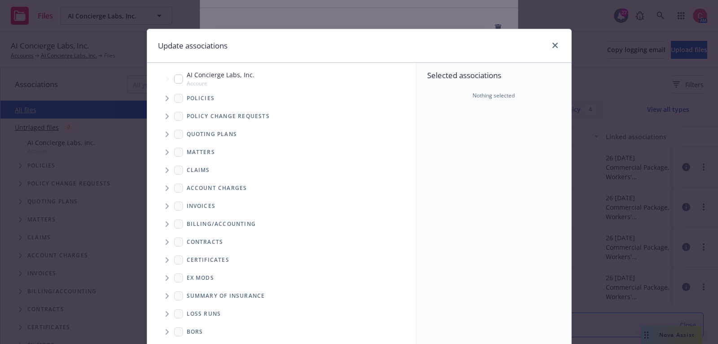
click at [181, 79] on input "Tree Example" at bounding box center [178, 79] width 9 height 9
checkbox input "true"
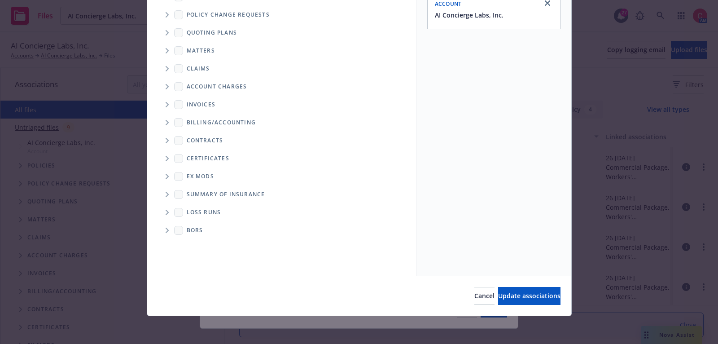
click at [512, 304] on div "Cancel Update associations" at bounding box center [359, 296] width 424 height 40
click at [511, 297] on span "Update associations" at bounding box center [529, 295] width 62 height 9
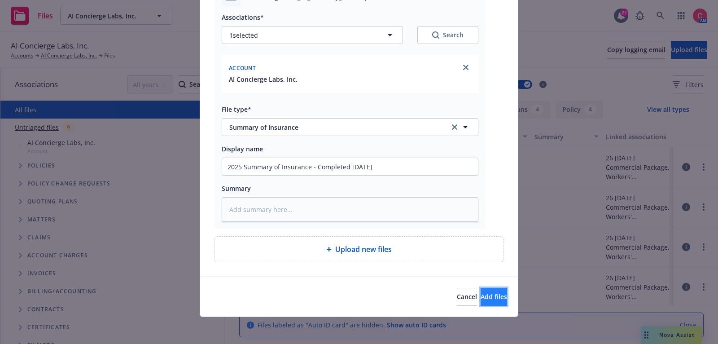
click at [493, 299] on span "Add files" at bounding box center [494, 296] width 26 height 9
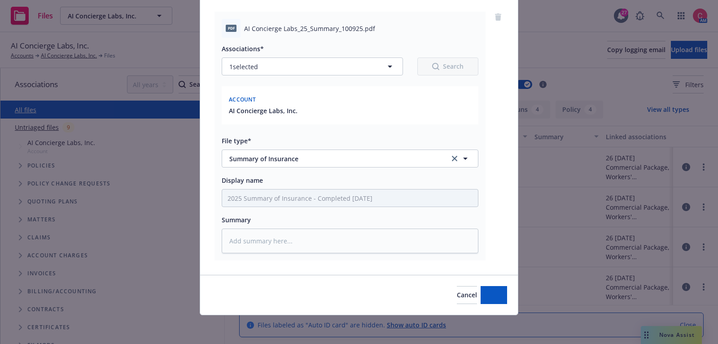
scroll to position [64, 0]
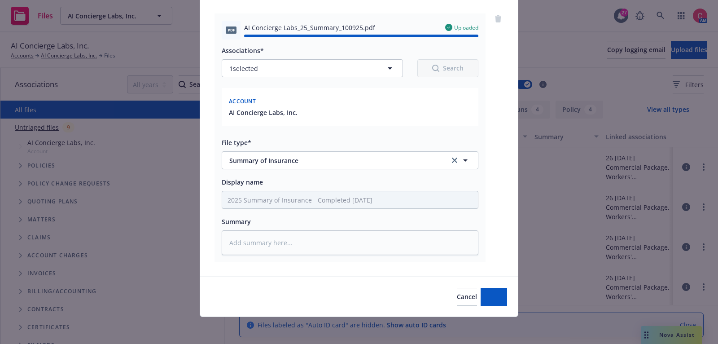
type textarea "x"
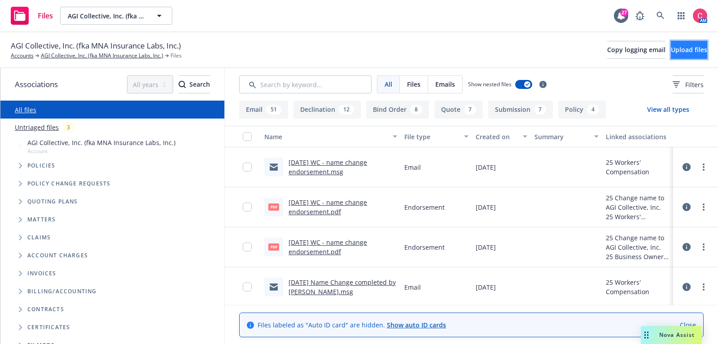
click at [678, 47] on span "Upload files" at bounding box center [689, 49] width 36 height 9
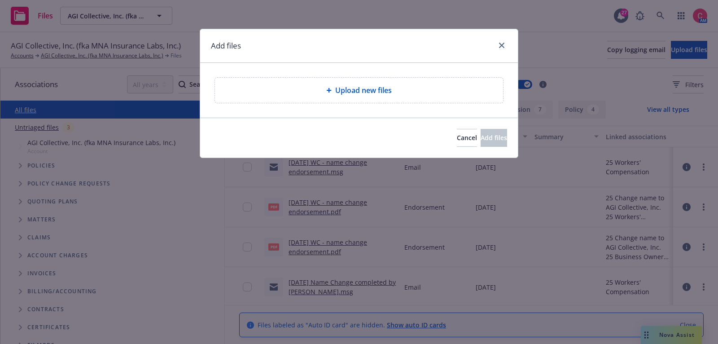
click at [368, 85] on span "Upload new files" at bounding box center [363, 90] width 57 height 11
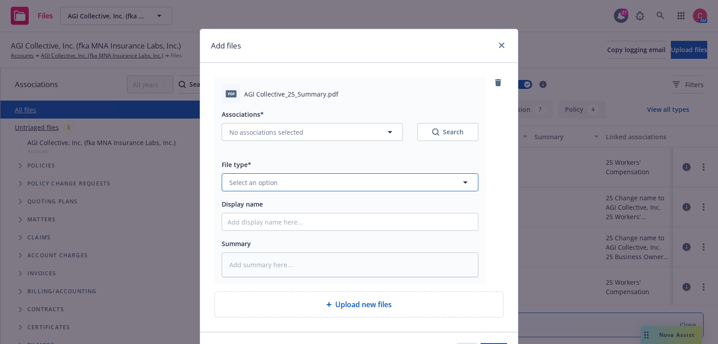
click at [331, 182] on button "Select an option" at bounding box center [350, 182] width 257 height 18
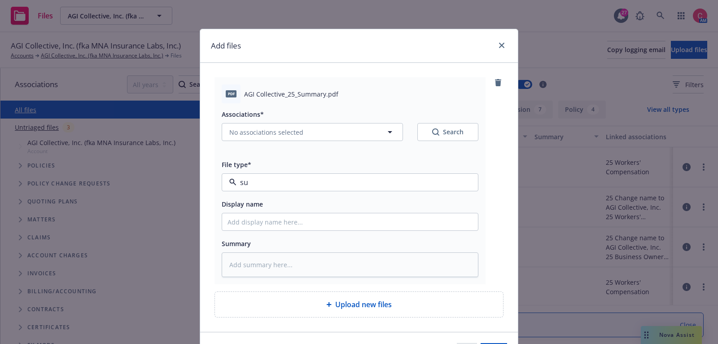
type input "sum"
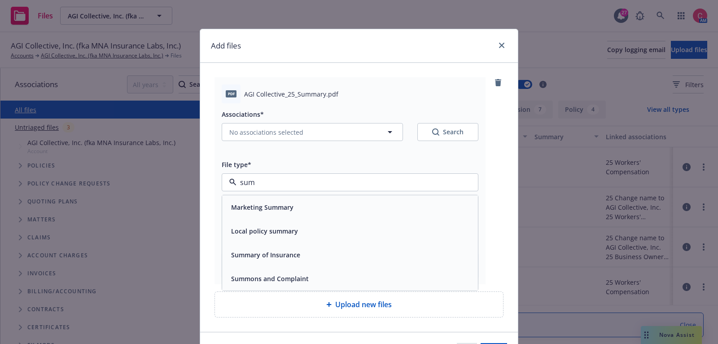
click at [315, 254] on div "Summary of Insurance" at bounding box center [350, 254] width 245 height 13
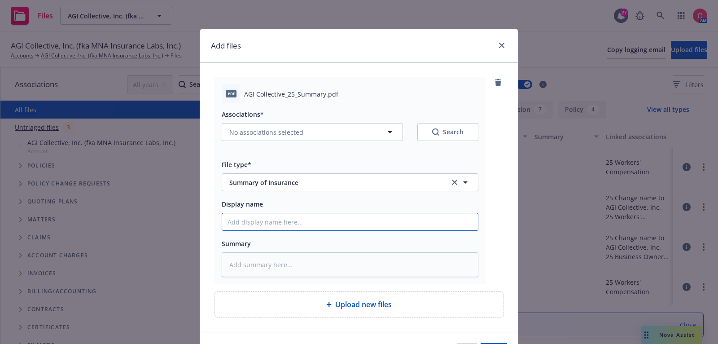
click at [310, 220] on input "Display name" at bounding box center [350, 221] width 256 height 17
type textarea "x"
type input "2"
type textarea "x"
type input "20"
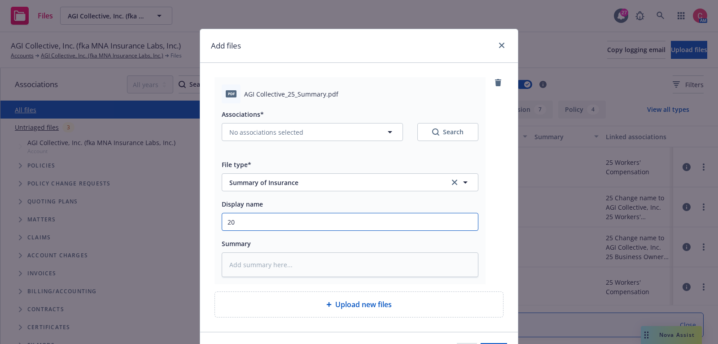
type textarea "x"
type input "202"
type textarea "x"
type input "2025"
type textarea "x"
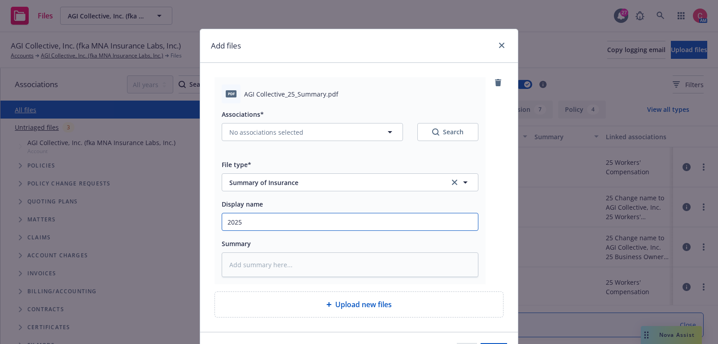
type input "2025"
type textarea "x"
type input "2025 S"
type textarea "x"
type input "2025 Su"
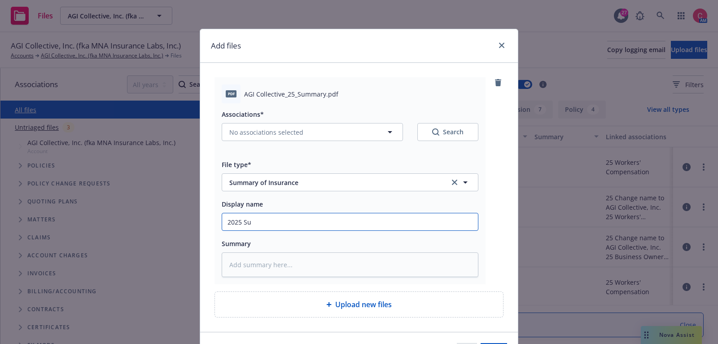
type textarea "x"
type input "2025 Sum"
type textarea "x"
type input "2025 Summ"
type textarea "x"
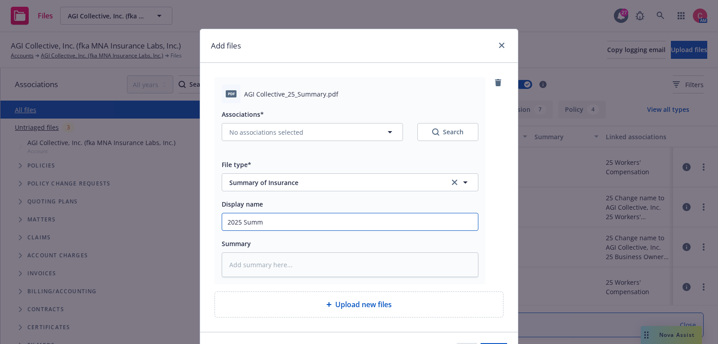
type input "2025 Summa"
type textarea "x"
type input "2025 [PERSON_NAME]"
type textarea "x"
type input "2025 Summary"
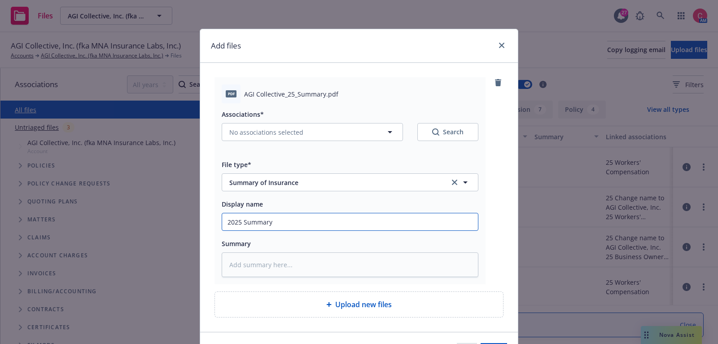
type textarea "x"
type input "2025 Summary"
type textarea "x"
type input "2025 Summary o"
type textarea "x"
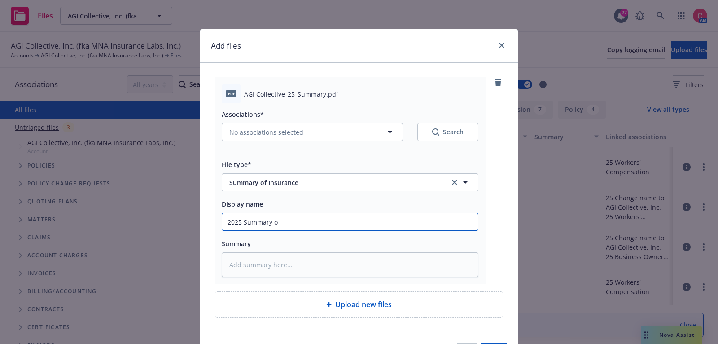
type input "2025 Summary of"
type textarea "x"
type input "2025 Summary of"
type textarea "x"
type input "2025 Summary of I"
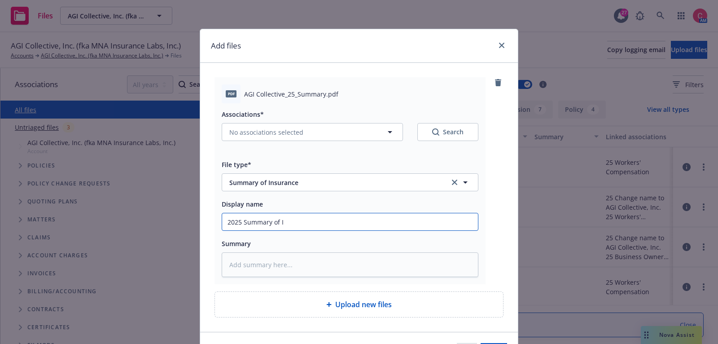
type textarea "x"
type input "2025 Summary of In"
type textarea "x"
type input "2025 Summary of Ins"
type textarea "x"
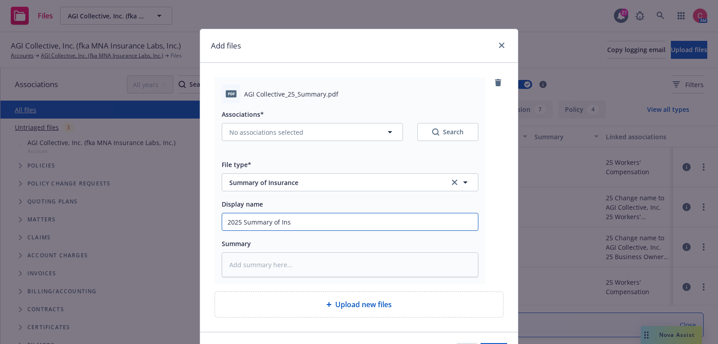
type input "2025 Summary of Insu"
type textarea "x"
type input "2025 Summary of Insur"
type textarea "x"
type input "2025 Summary of Insura"
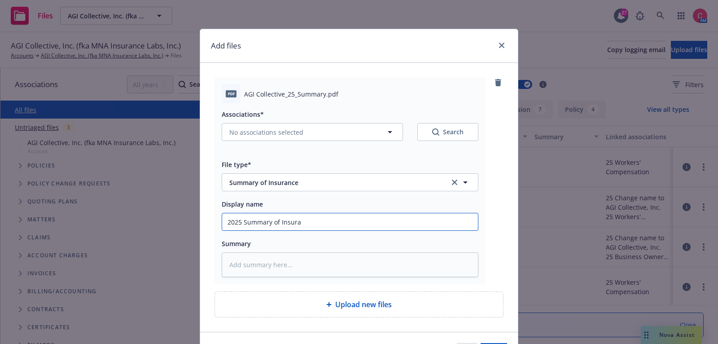
type textarea "x"
type input "2025 Summary of Insuran"
type textarea "x"
type input "2025 Summary of Insuranc"
type textarea "x"
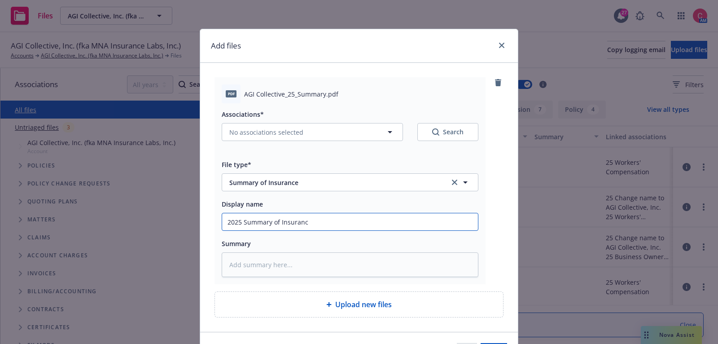
type input "2025 Summary of Insurance"
type textarea "x"
type input "2025 Summary of Insurance -"
type textarea "x"
type input "2025 Summary of Insurance -"
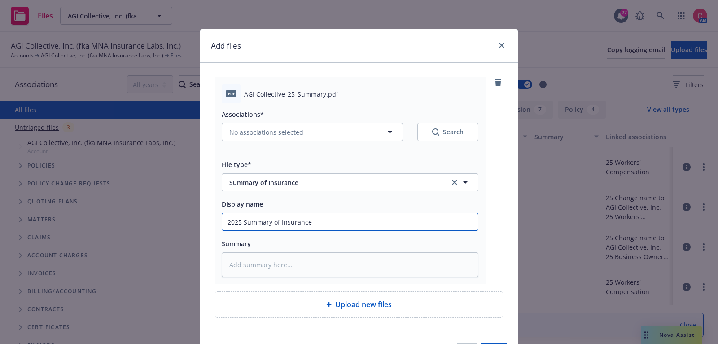
type textarea "x"
type input "2025 Summary of Insurance - C"
type textarea "x"
type input "2025 Summary of Insurance - Com"
type textarea "x"
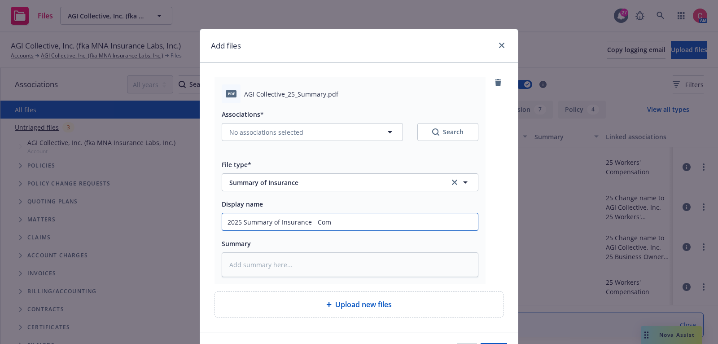
type input "2025 Summary of Insurance - Comp"
type textarea "x"
type input "2025 Summary of Insurance - Compl"
type textarea "x"
type input "2025 Summary of Insurance - Comple"
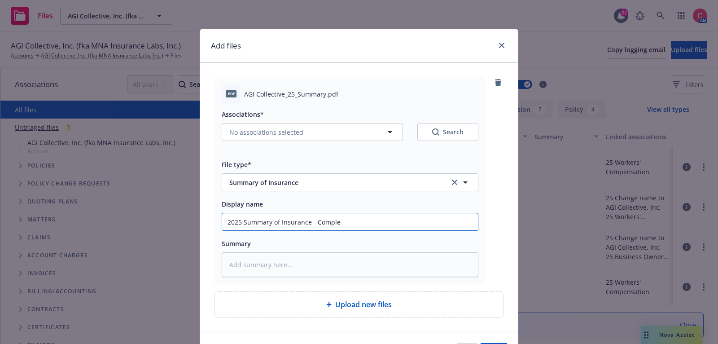
type textarea "x"
type input "2025 Summary of Insurance - Complete"
type textarea "x"
type input "2025 Summary of Insurance - Completed"
type textarea "x"
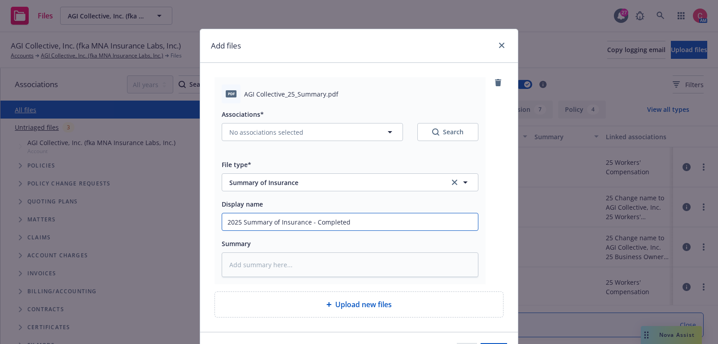
type input "2025 Summary of Insurance - Completed"
type textarea "x"
type input "2025 Summary of Insurance - Completed 1"
type textarea "x"
type input "2025 Summary of Insurance - Completed 10"
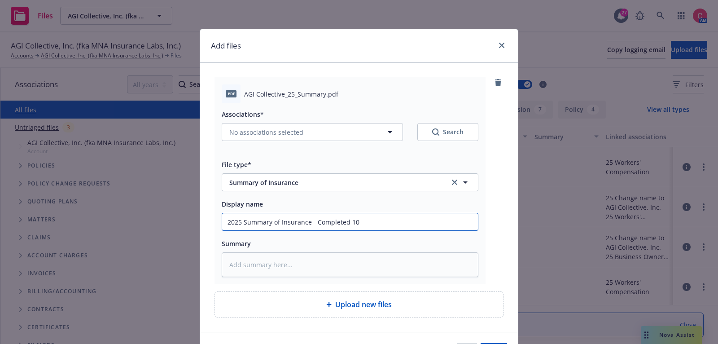
type textarea "x"
type input "2025 Summary of Insurance - Completed 10-"
type textarea "x"
type input "2025 Summary of Insurance - Completed 10-10"
type textarea "x"
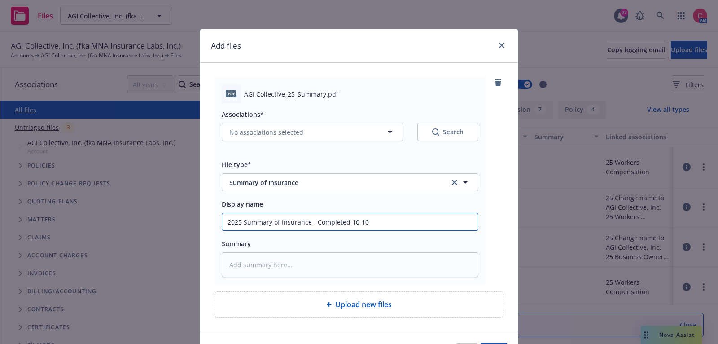
type input "2025 Summary of Insurance - Completed 10-10-"
type textarea "x"
type input "2025 Summary of Insurance - Completed 10-10-2"
type textarea "x"
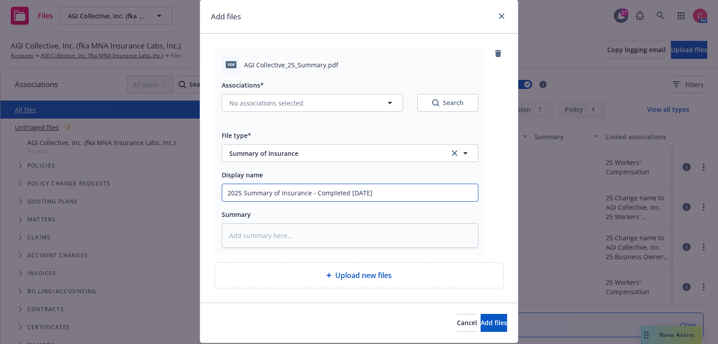
scroll to position [55, 0]
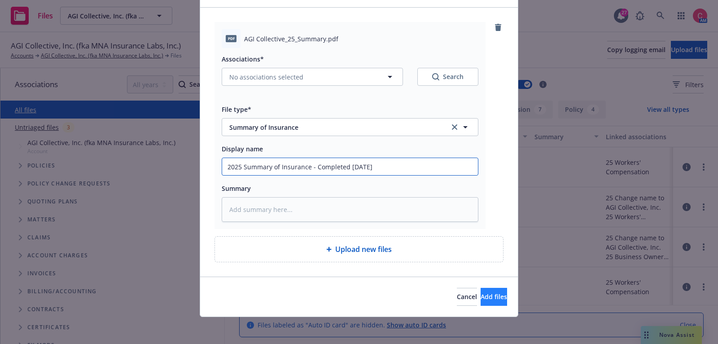
type input "2025 Summary of Insurance - Completed [DATE]"
click at [483, 289] on button "Add files" at bounding box center [494, 297] width 26 height 18
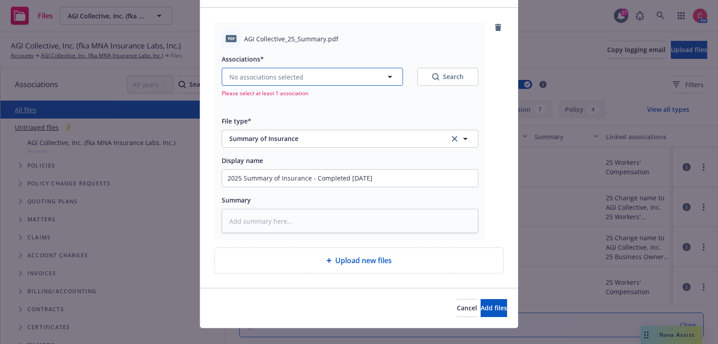
click at [307, 75] on button "No associations selected" at bounding box center [312, 77] width 181 height 18
type textarea "x"
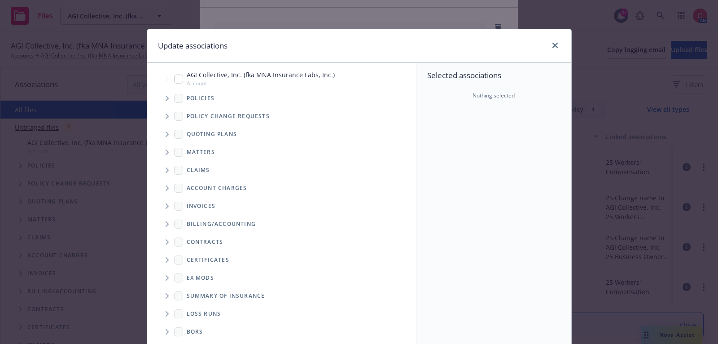
click at [176, 81] on input "Tree Example" at bounding box center [178, 79] width 9 height 9
checkbox input "true"
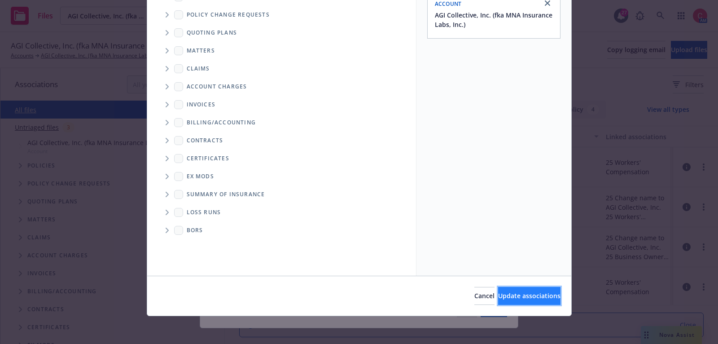
click at [512, 300] on button "Update associations" at bounding box center [529, 296] width 62 height 18
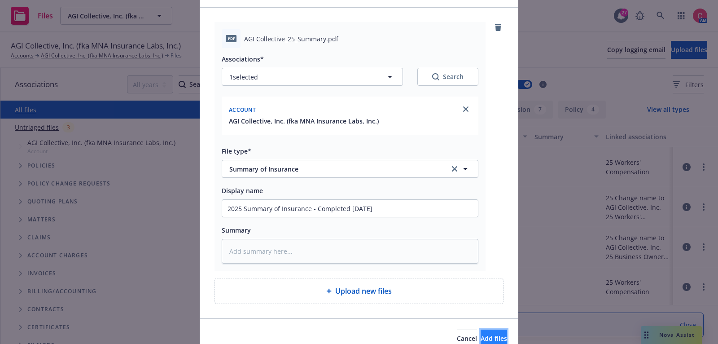
click at [481, 339] on button "Add files" at bounding box center [494, 339] width 26 height 18
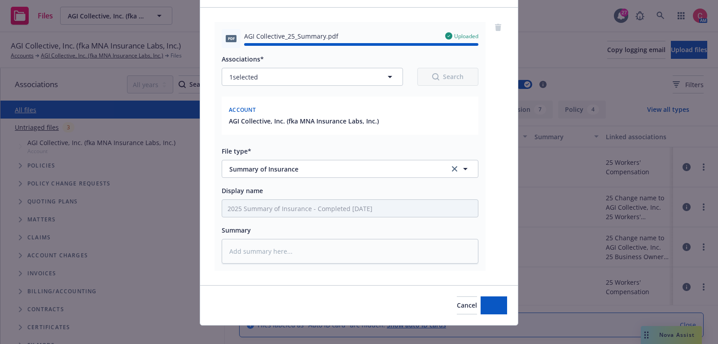
type textarea "x"
